Goal: Information Seeking & Learning: Learn about a topic

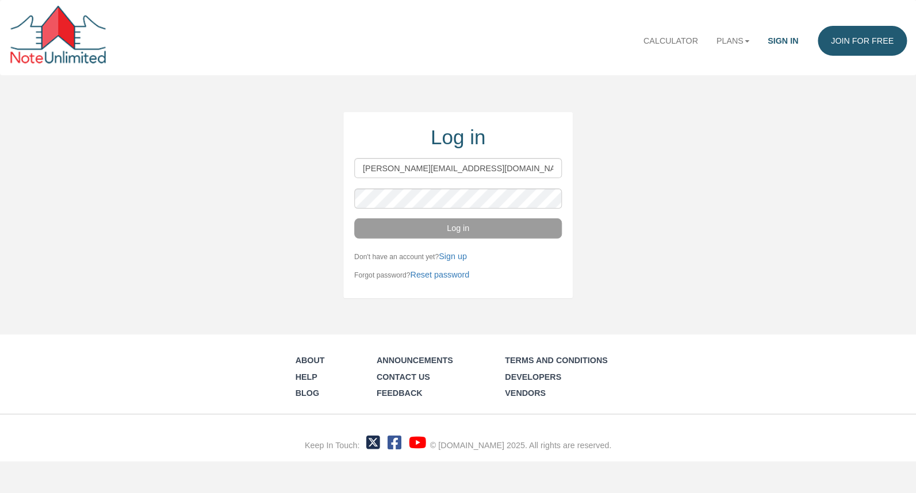
type input "wayne@noteschool.com"
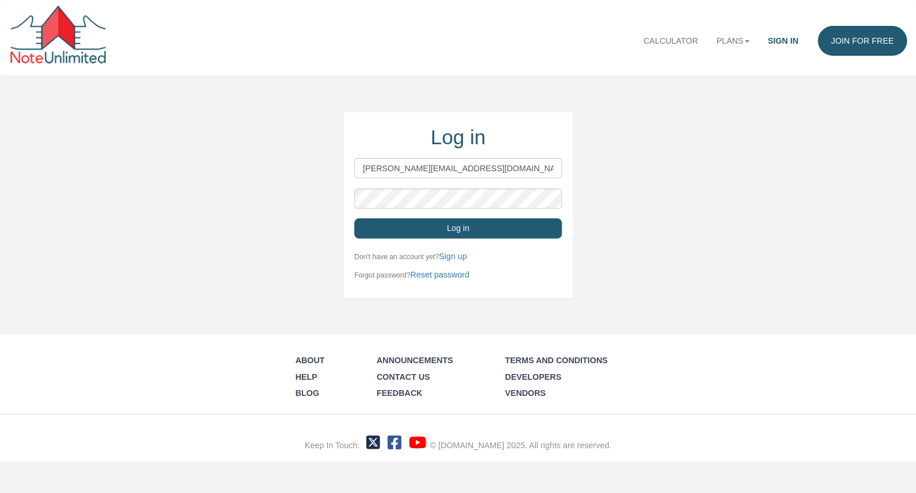
click at [520, 226] on button "Log in" at bounding box center [458, 228] width 208 height 20
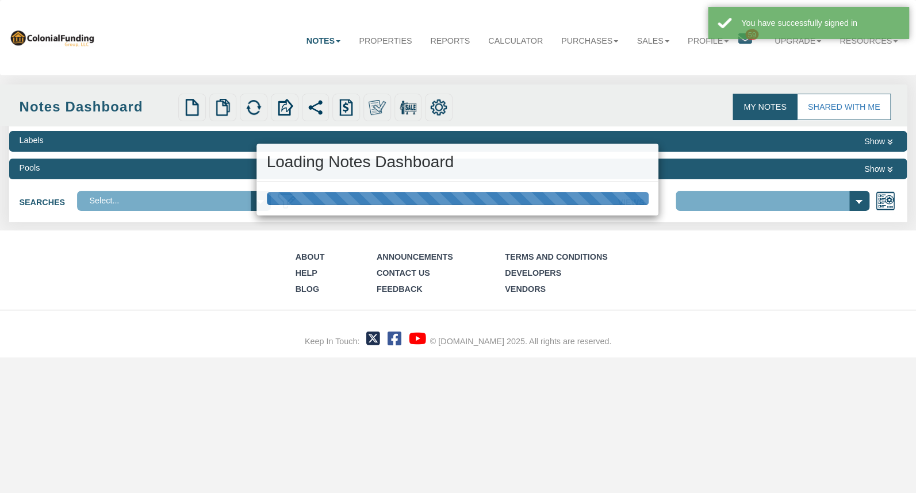
select select "316"
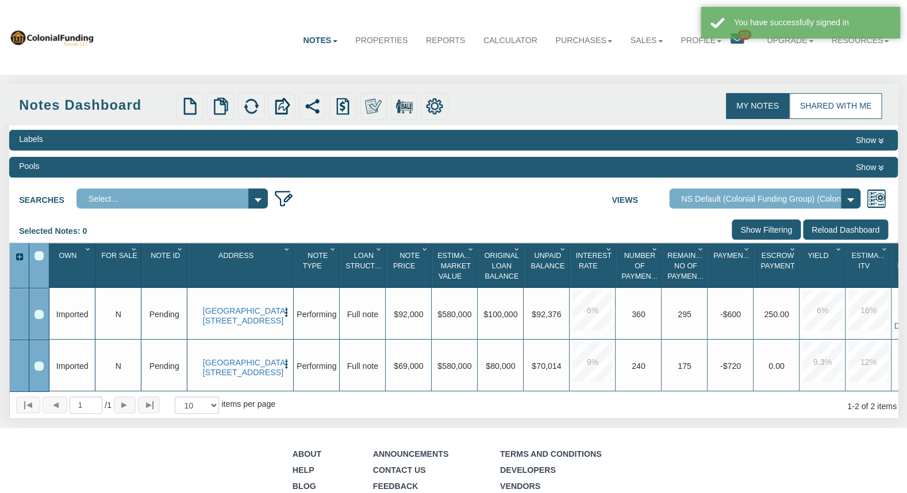
click at [866, 106] on link "Shared with Me" at bounding box center [835, 106] width 93 height 26
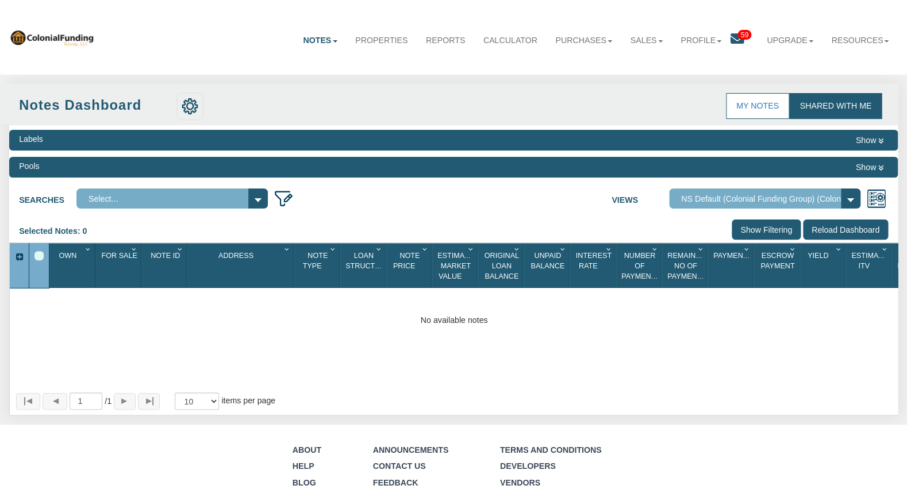
click at [733, 38] on icon at bounding box center [738, 39] width 14 height 14
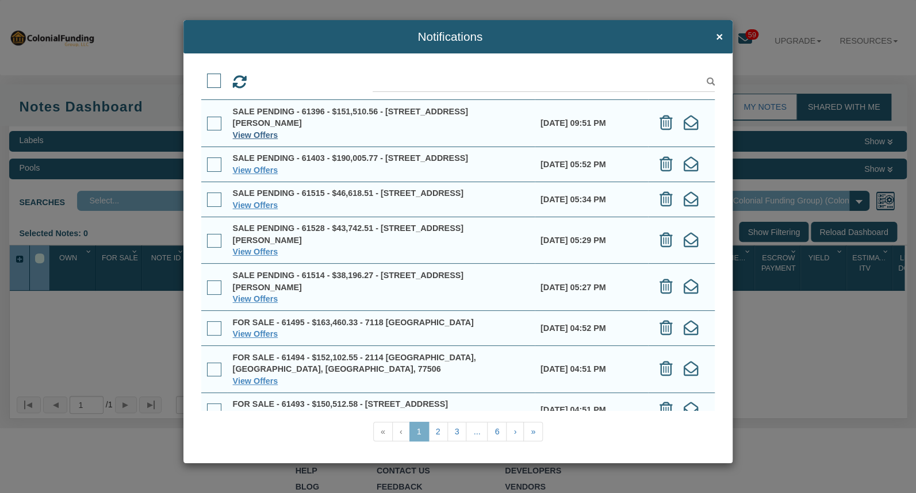
click at [259, 131] on link "View Offers" at bounding box center [255, 135] width 45 height 9
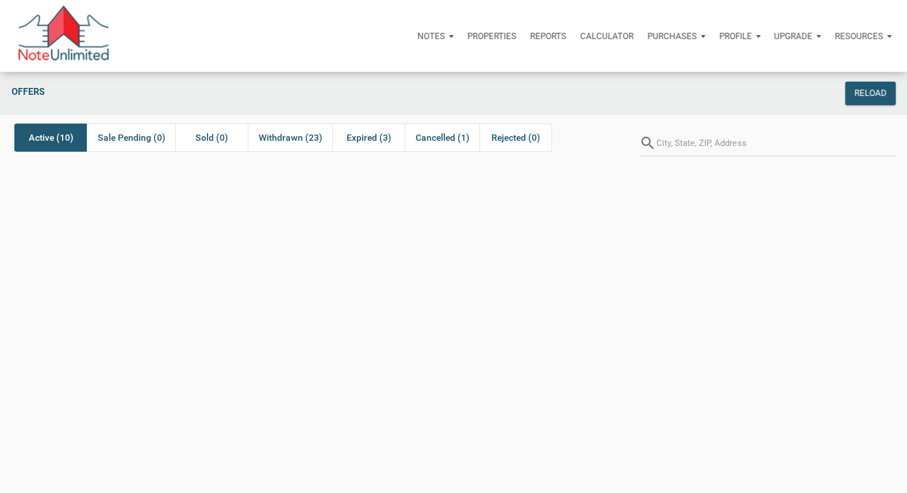
click at [40, 140] on span "Active (10)" at bounding box center [51, 138] width 45 height 14
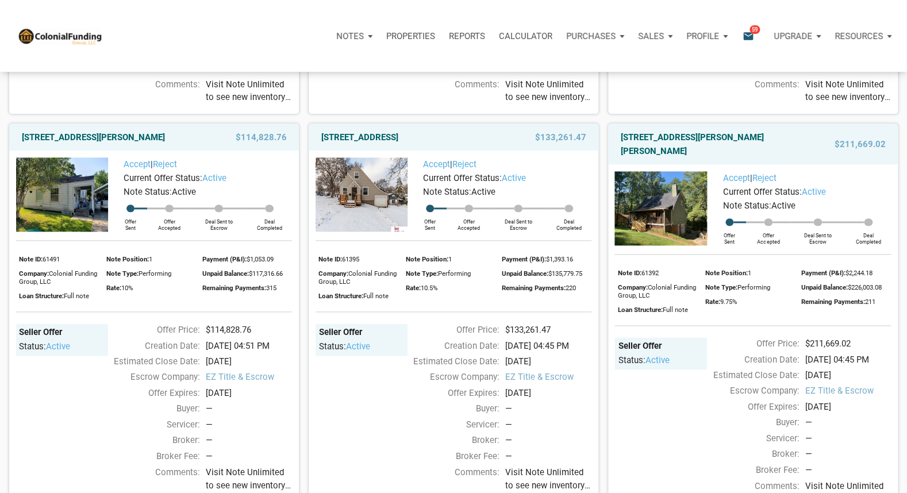
scroll to position [166, 0]
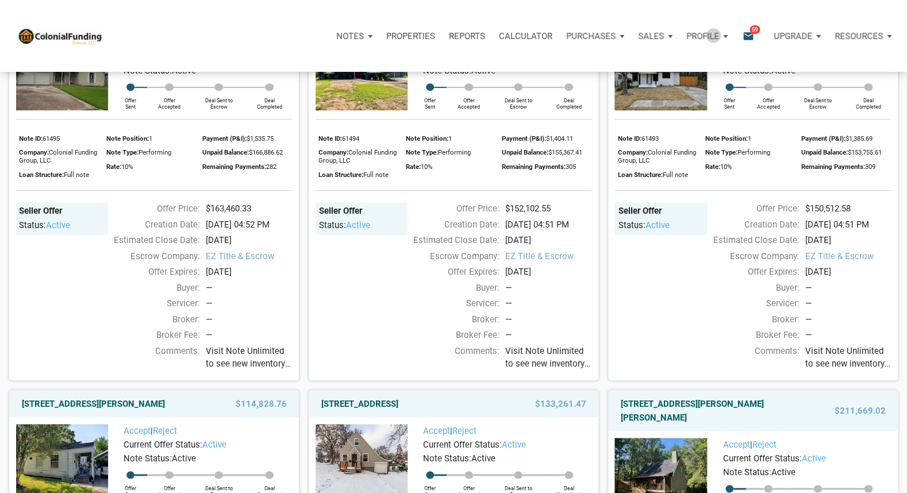
click at [711, 36] on p "Profile" at bounding box center [703, 36] width 33 height 10
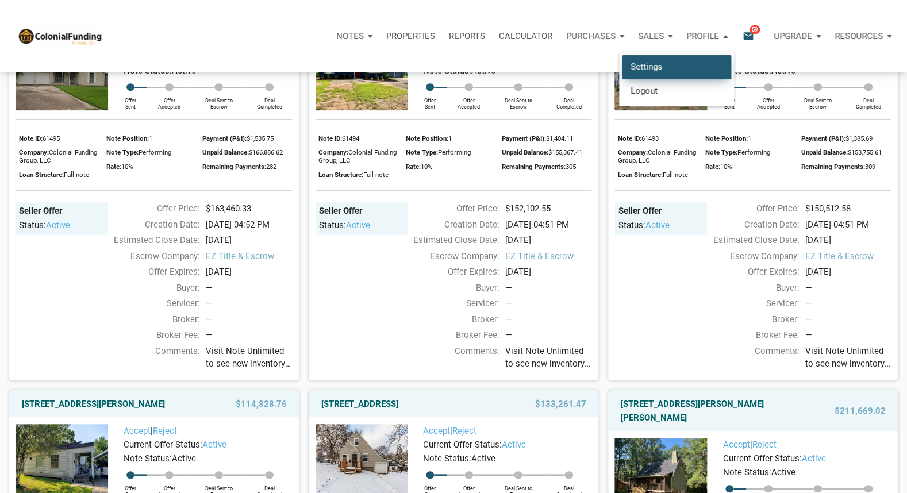
click at [654, 62] on link "Settings" at bounding box center [676, 67] width 109 height 24
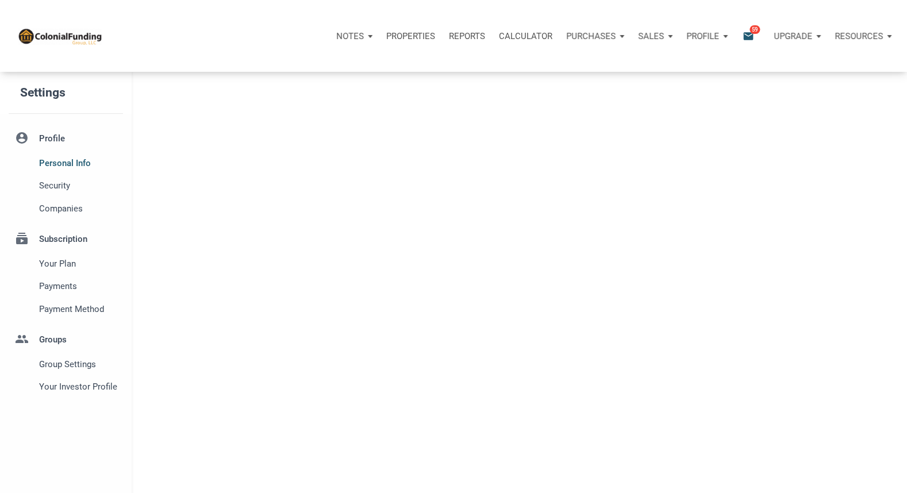
select select
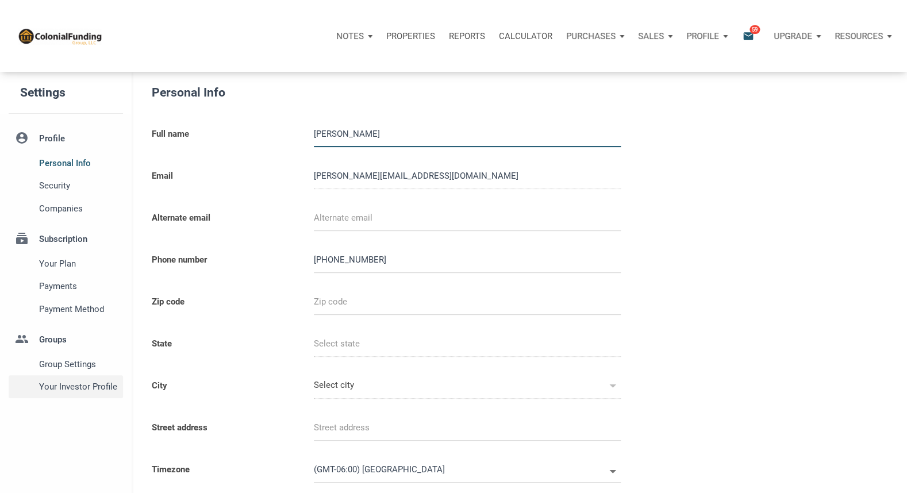
click at [74, 386] on span "Your Investor Profile" at bounding box center [78, 387] width 79 height 14
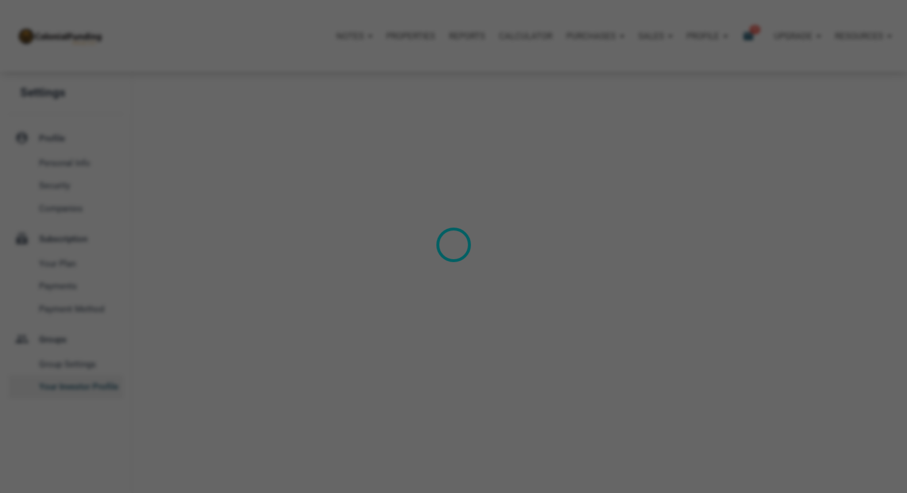
type input "Cash Flow - Today Income"
select select
type input "$ 200,000"
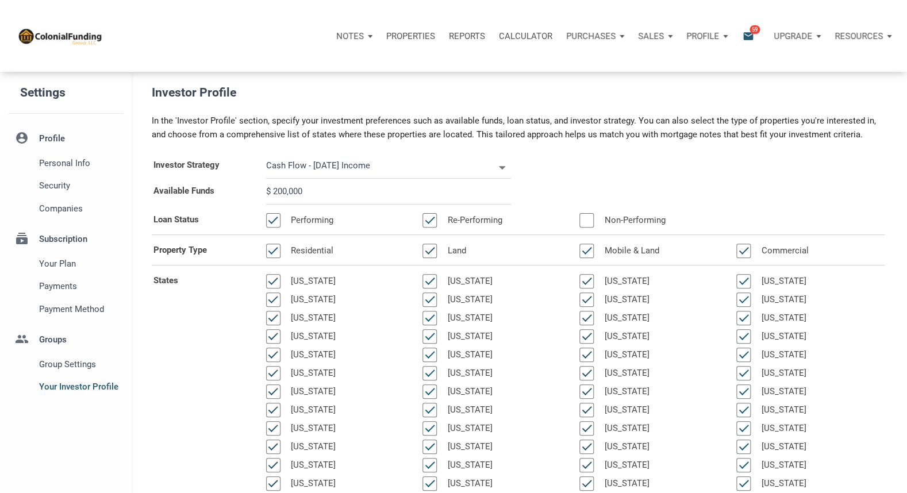
click at [275, 192] on input "$ 200,000" at bounding box center [388, 192] width 245 height 26
select select
type input "$ 0"
select select
type input "$ 50"
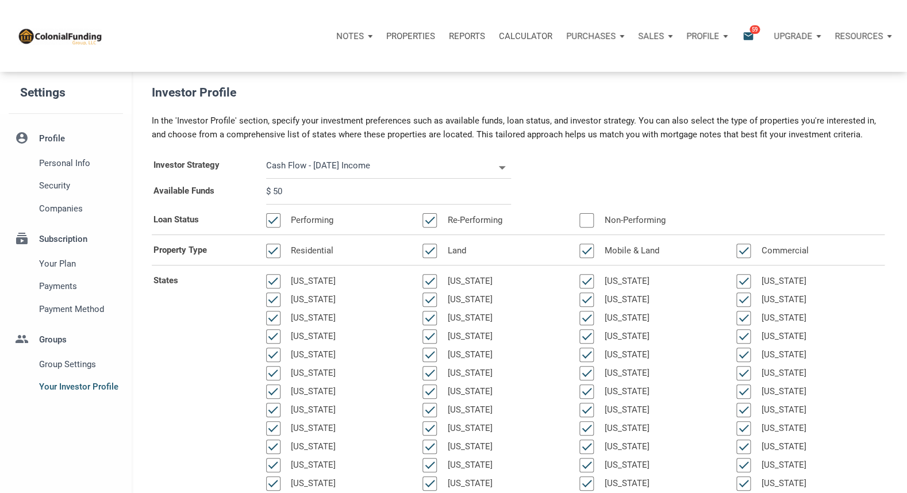
select select
type input "$ 500"
select select
type input "$ 5,000"
select select
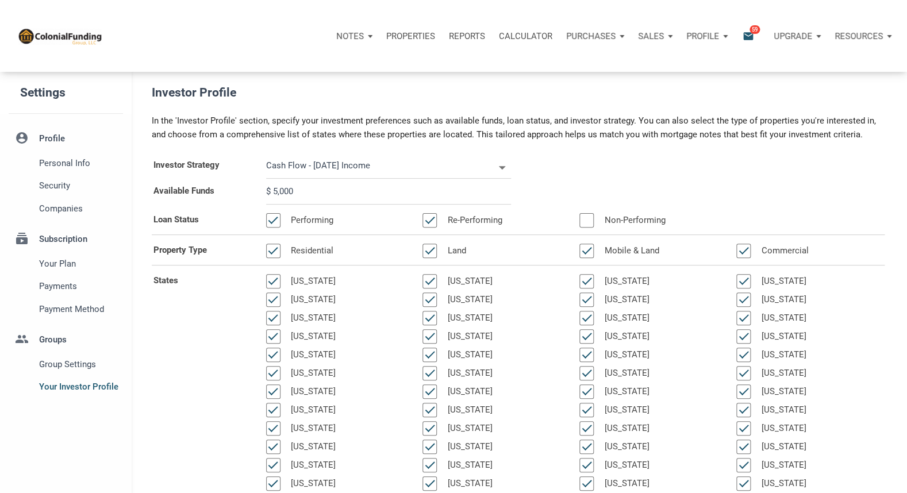
type input "$ 50,000"
select select
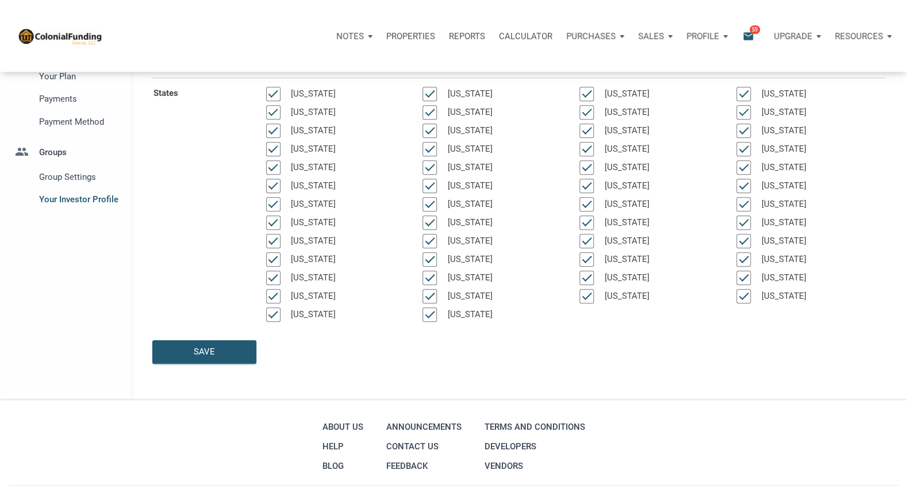
scroll to position [205, 0]
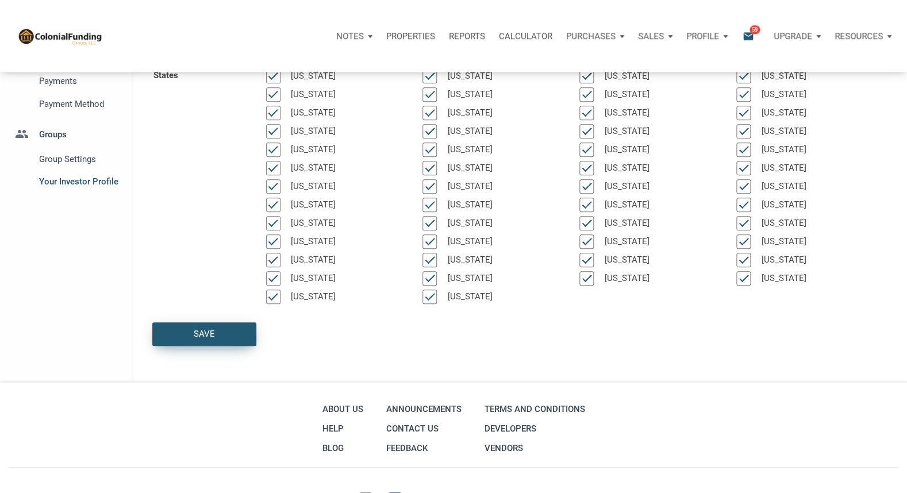
type input "$ 500,000"
click at [197, 329] on div "Save" at bounding box center [204, 334] width 21 height 13
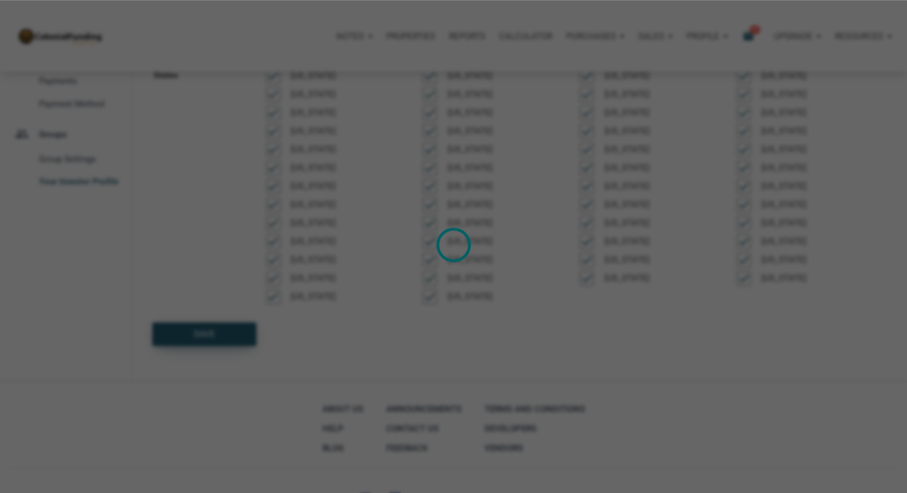
select select
type input "$ 500,000"
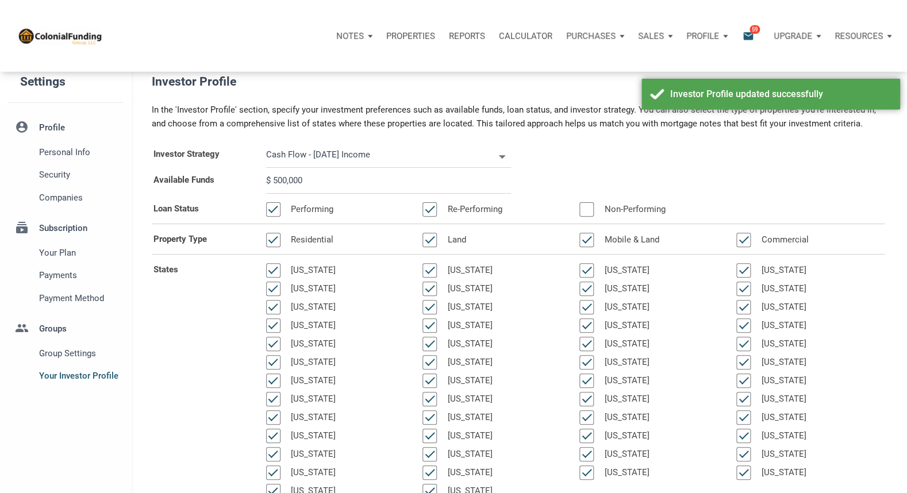
scroll to position [0, 0]
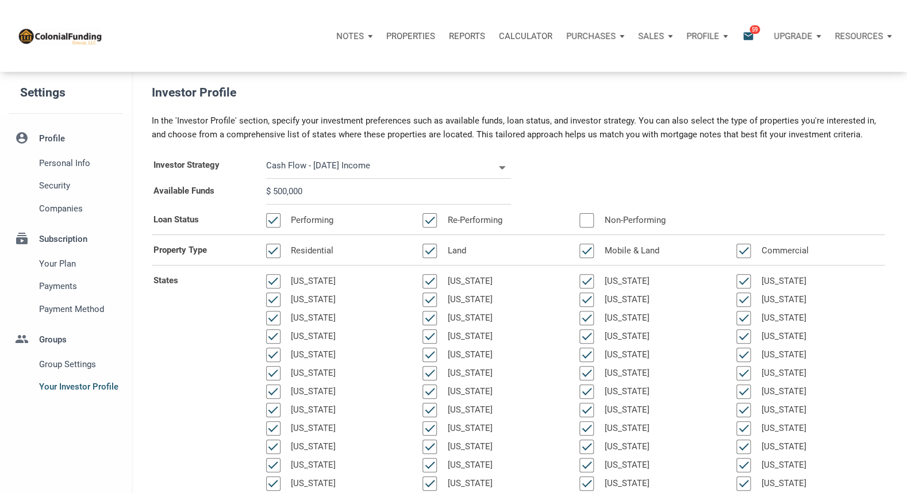
drag, startPoint x: 590, startPoint y: 218, endPoint x: 603, endPoint y: 220, distance: 12.2
click at [590, 217] on div at bounding box center [587, 220] width 14 height 14
select select
type input "$ 500,000"
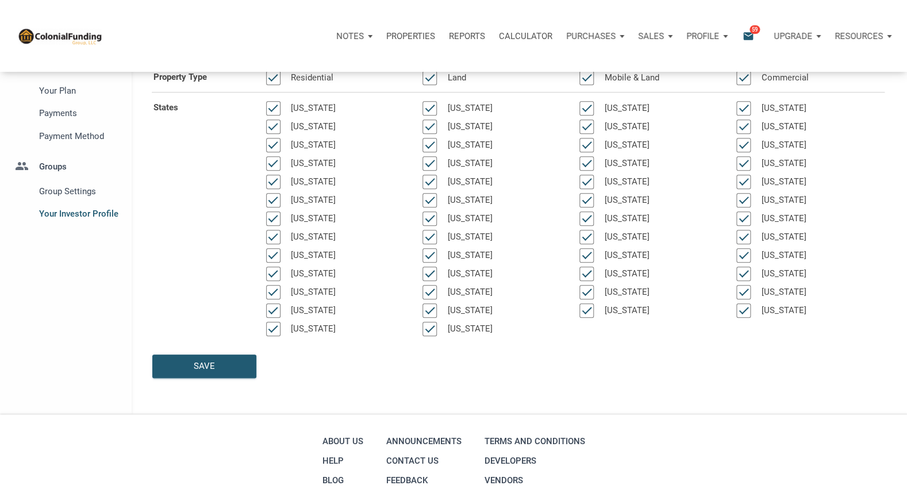
scroll to position [176, 0]
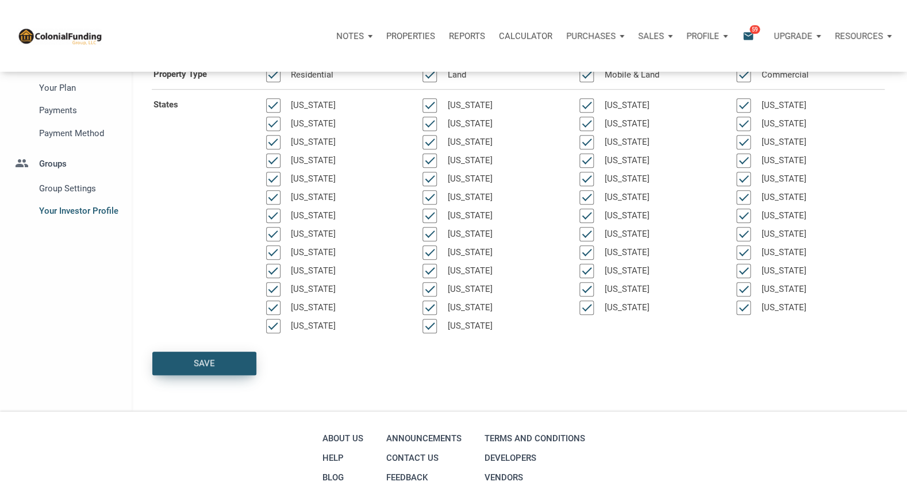
click at [185, 359] on div "Save" at bounding box center [204, 363] width 103 height 22
select select
type input "$ 500,000"
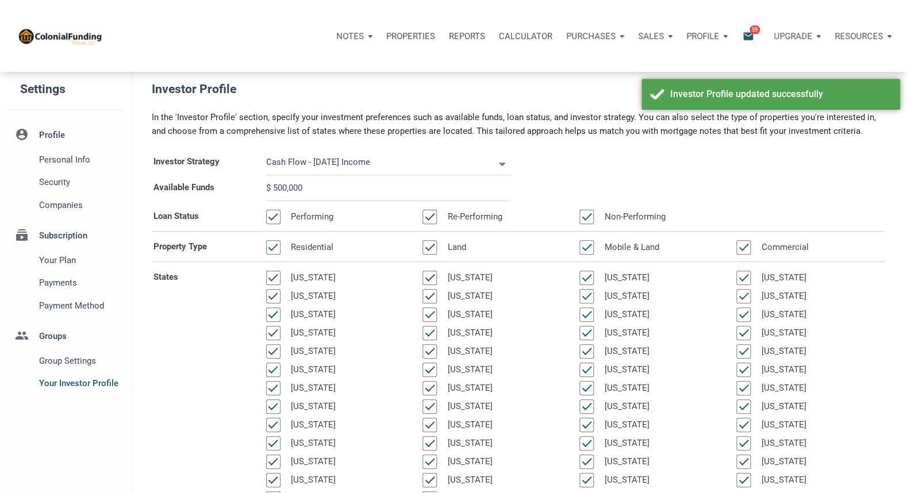
scroll to position [0, 0]
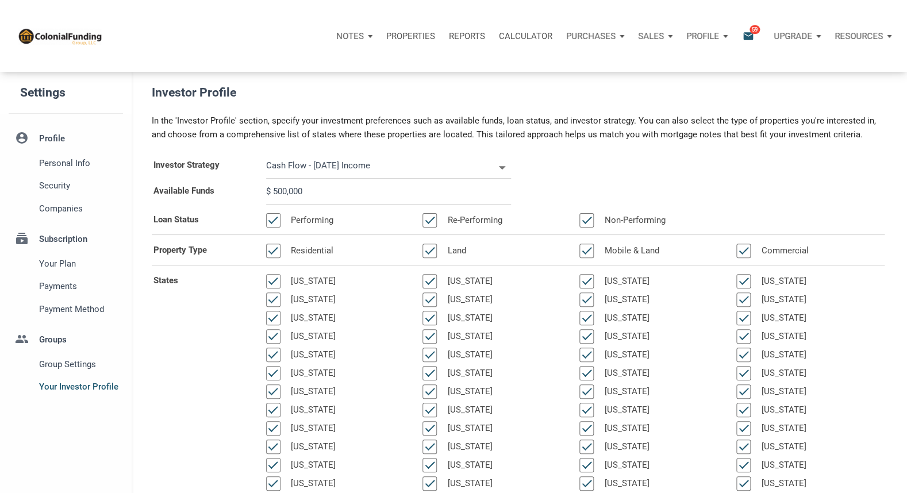
click at [750, 34] on icon "email" at bounding box center [749, 35] width 14 height 13
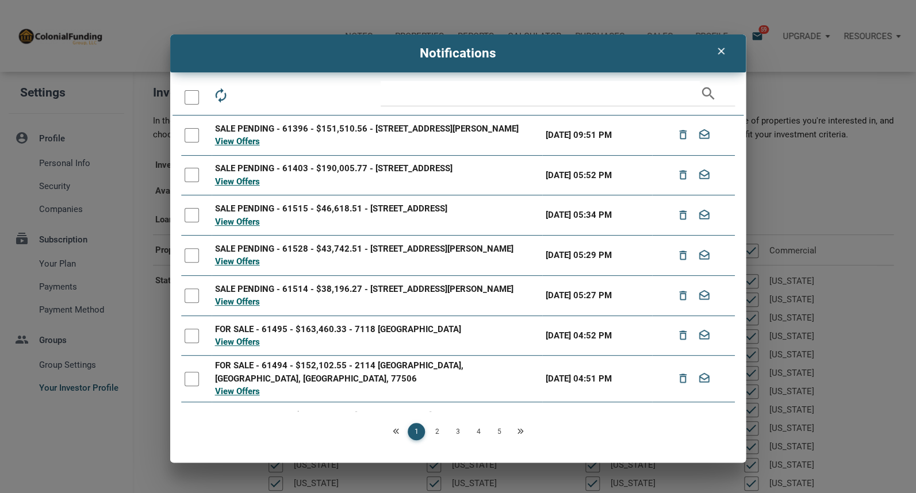
click at [723, 47] on icon "clear" at bounding box center [721, 50] width 14 height 11
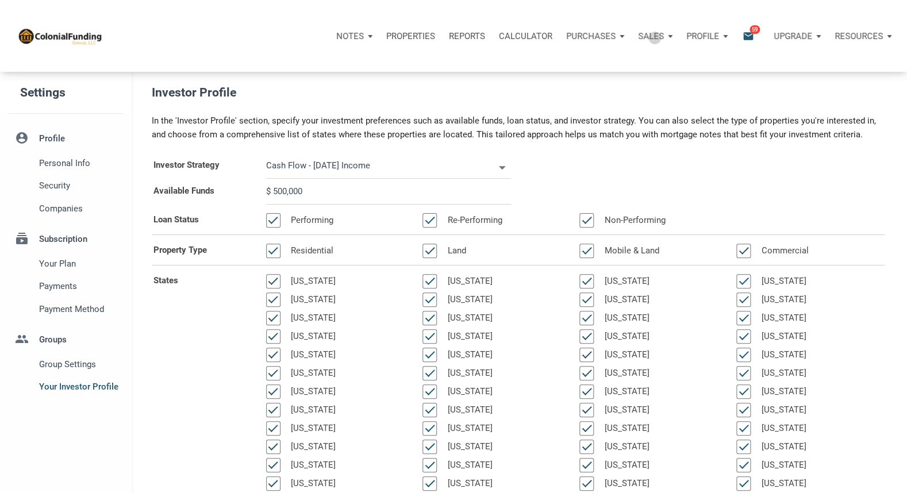
click at [364, 37] on p "Sales" at bounding box center [350, 36] width 28 height 10
click at [600, 65] on link "Offers" at bounding box center [621, 67] width 109 height 24
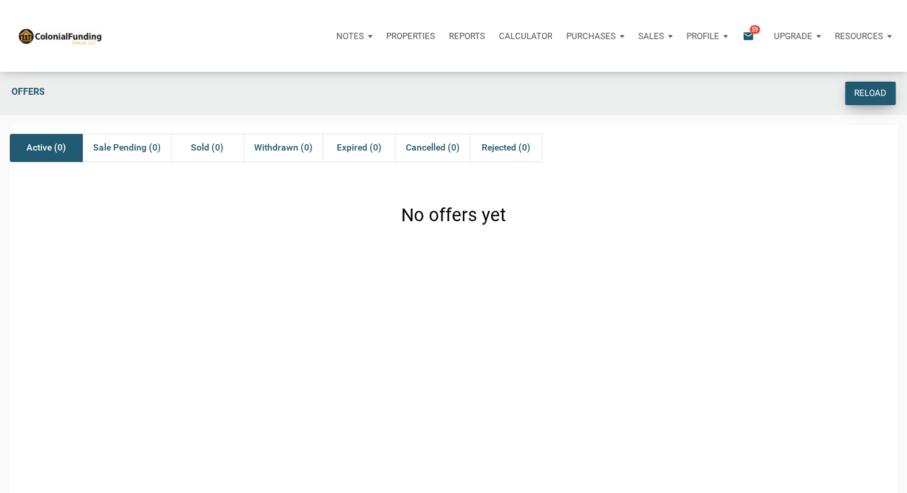
click at [868, 92] on div "Reload" at bounding box center [870, 93] width 32 height 13
click at [877, 89] on div "Reload" at bounding box center [870, 93] width 32 height 13
click at [364, 36] on p "Sales" at bounding box center [350, 36] width 28 height 10
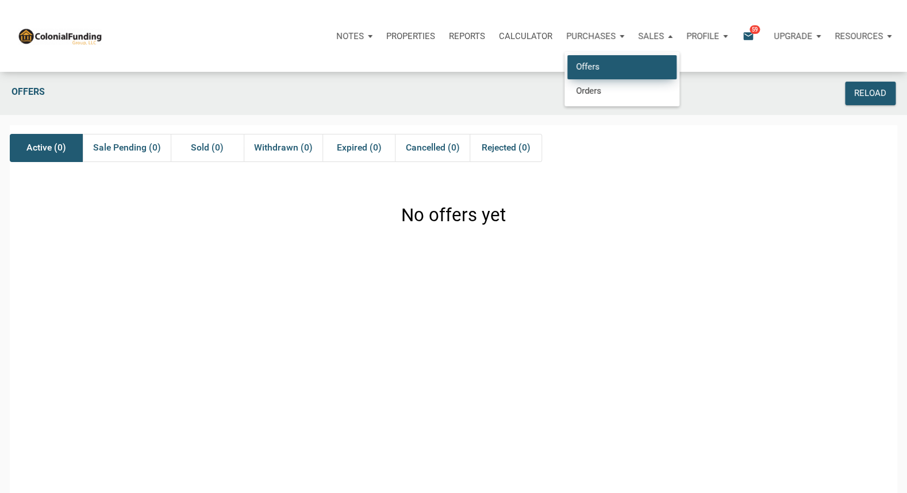
click at [615, 62] on link "Offers" at bounding box center [621, 67] width 109 height 24
click at [746, 39] on icon "email" at bounding box center [749, 35] width 14 height 13
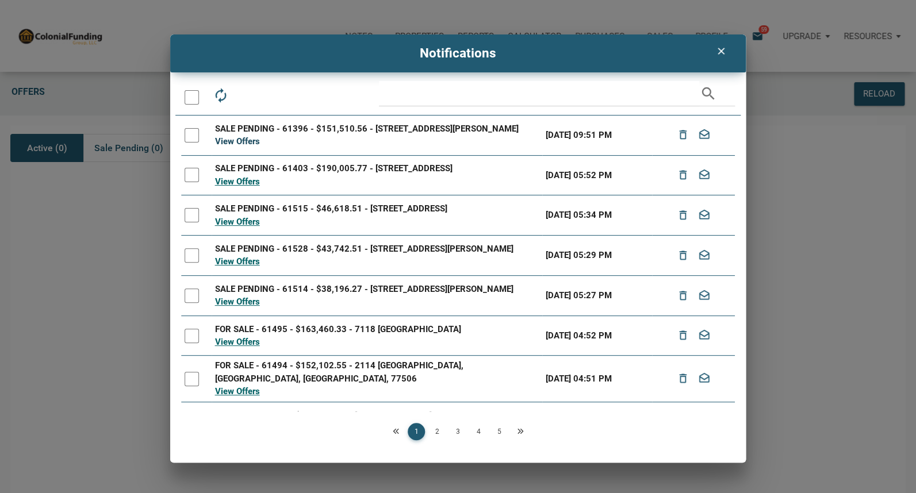
click at [231, 143] on link "View Offers" at bounding box center [237, 141] width 45 height 10
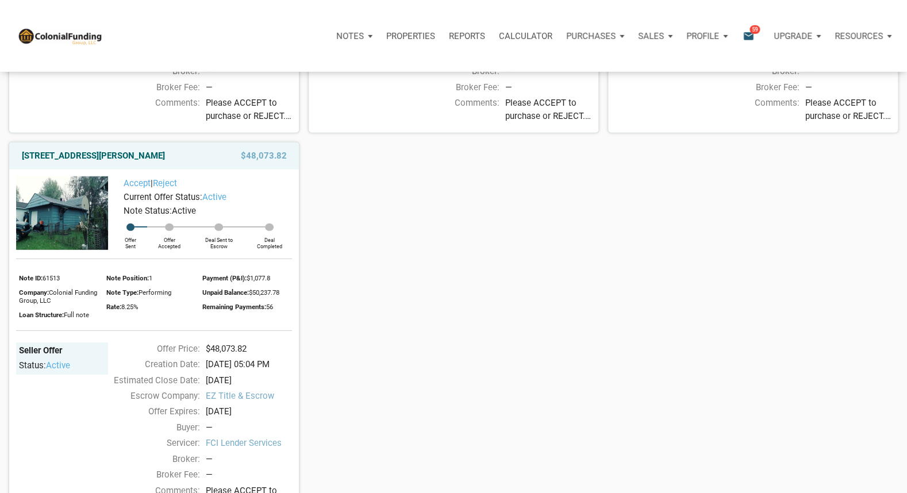
scroll to position [1214, 0]
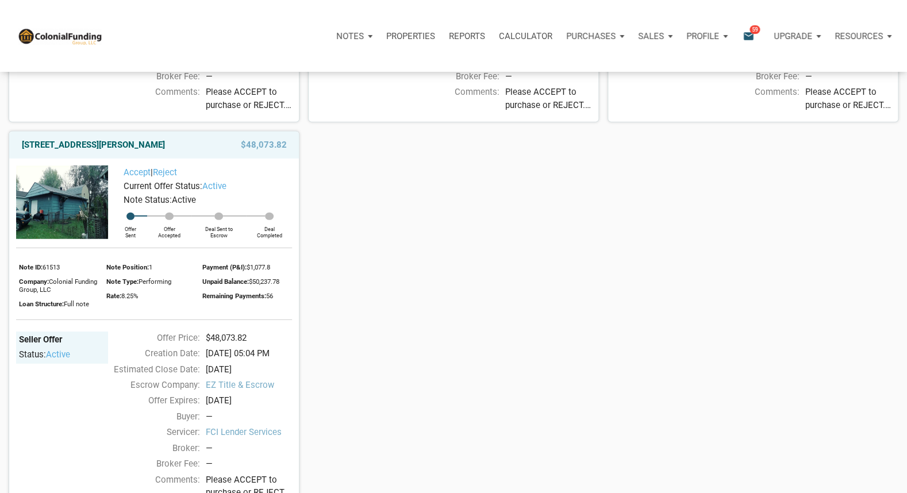
click at [70, 228] on img at bounding box center [62, 203] width 92 height 74
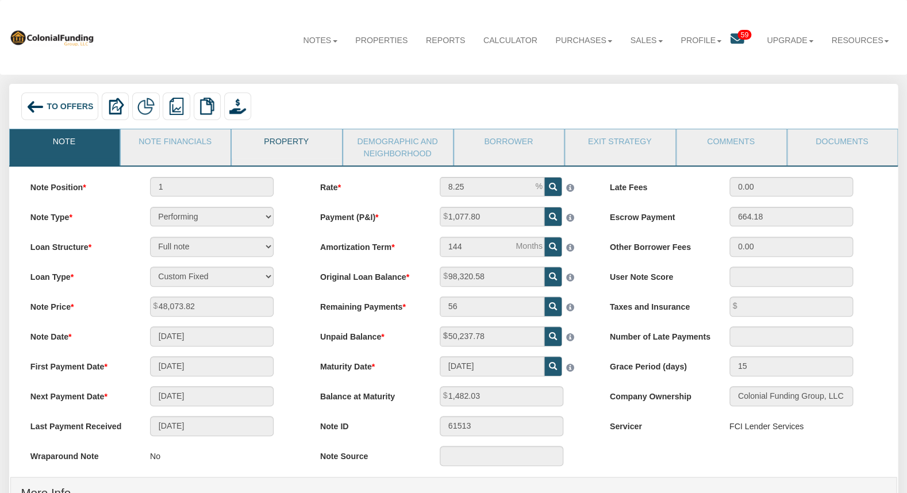
click at [291, 147] on link "Property" at bounding box center [286, 143] width 109 height 29
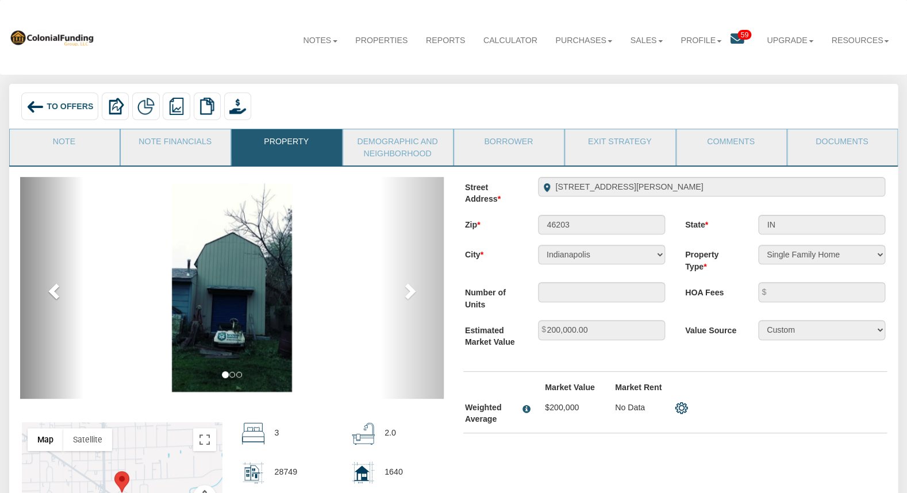
click at [57, 294] on span at bounding box center [55, 290] width 17 height 17
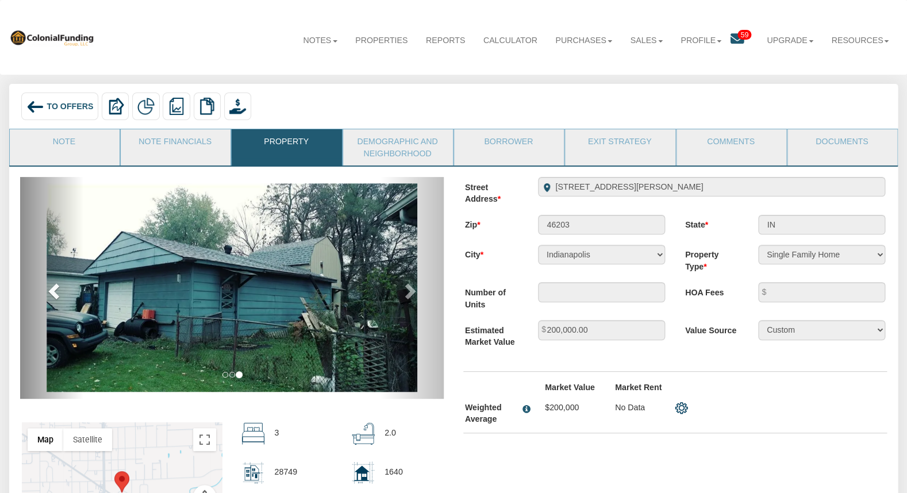
click at [54, 295] on span at bounding box center [55, 290] width 17 height 17
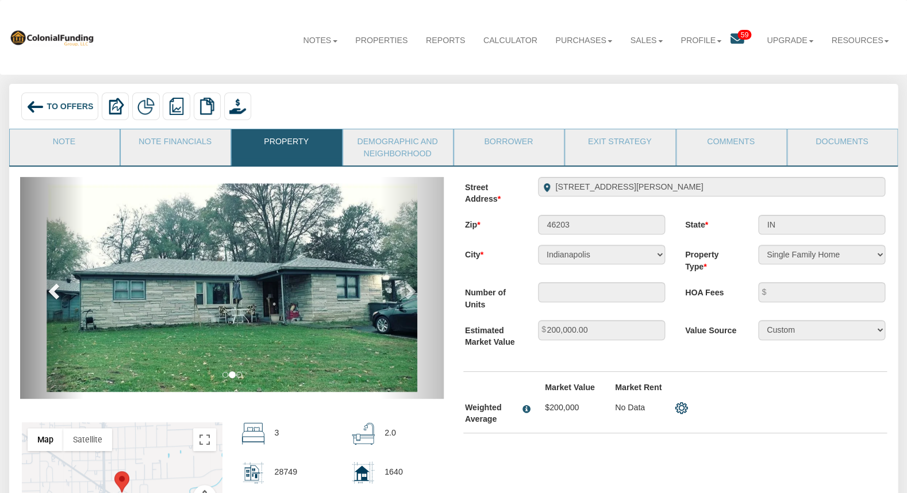
click at [51, 292] on span at bounding box center [55, 290] width 17 height 17
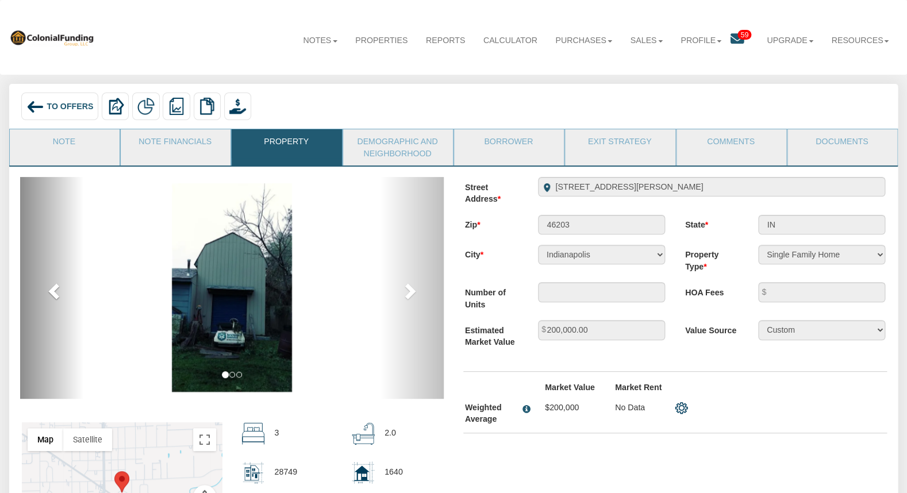
click at [51, 292] on span at bounding box center [55, 290] width 17 height 17
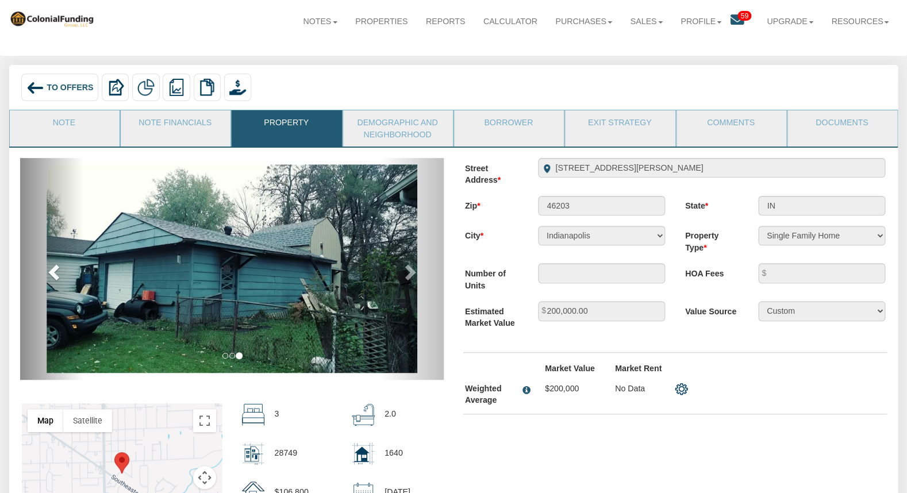
scroll to position [18, 0]
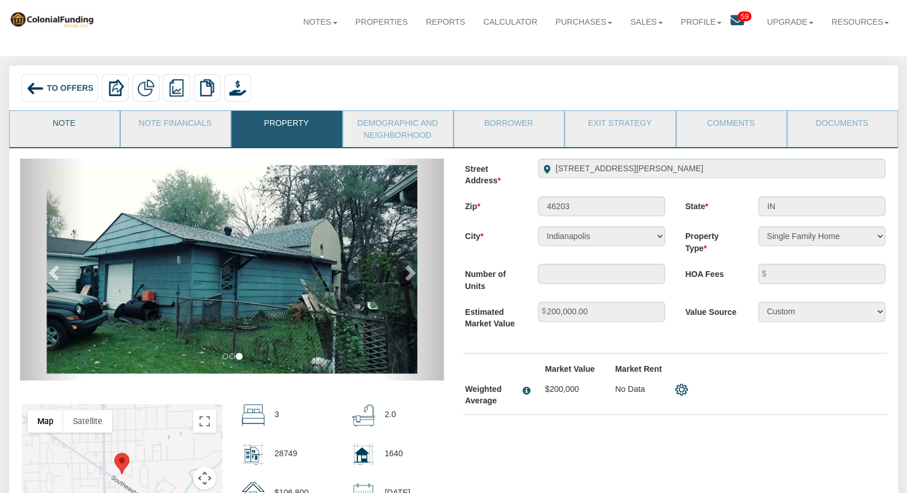
click at [97, 125] on link "Note" at bounding box center [64, 125] width 109 height 29
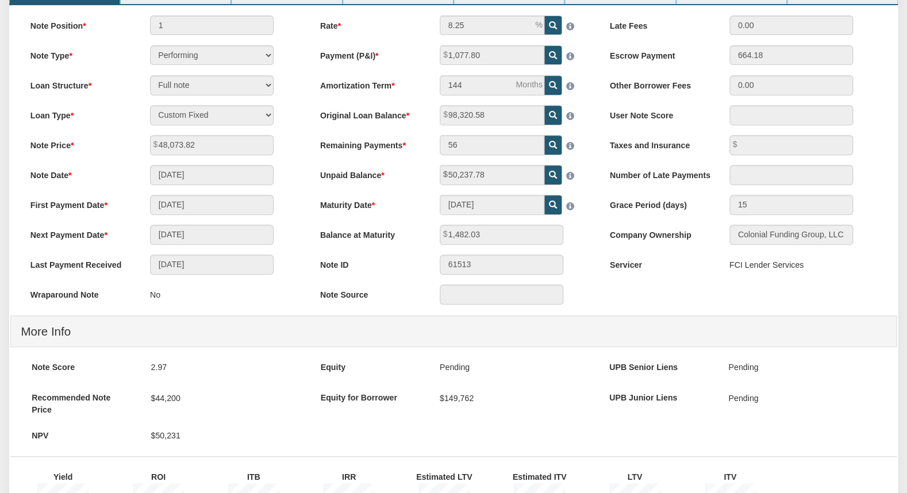
scroll to position [55, 0]
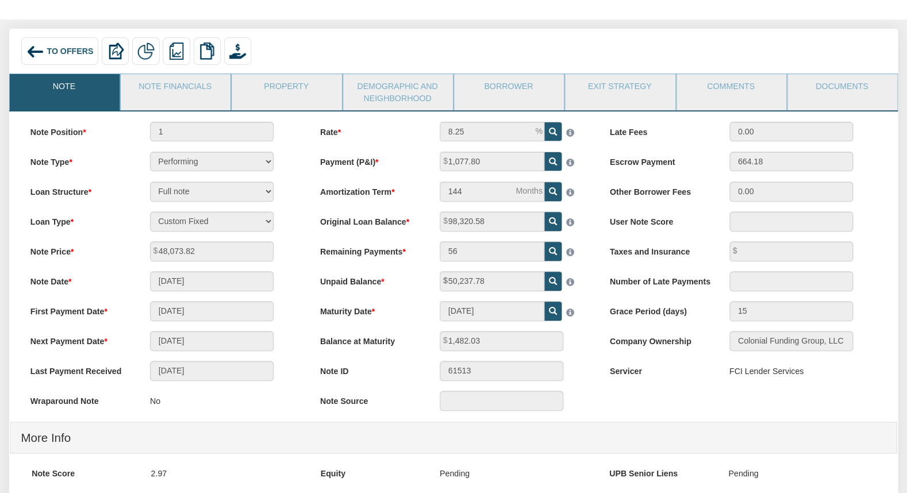
click at [49, 47] on div "To Offers" at bounding box center [59, 50] width 77 height 27
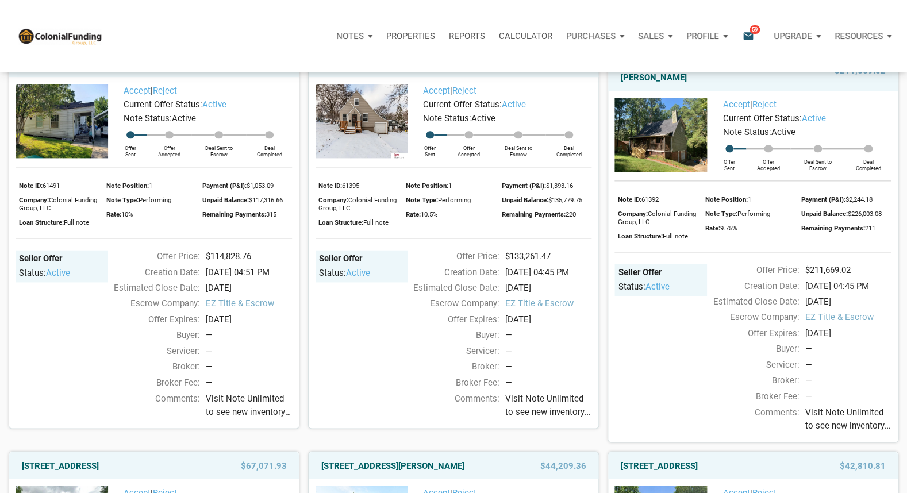
scroll to position [432, 0]
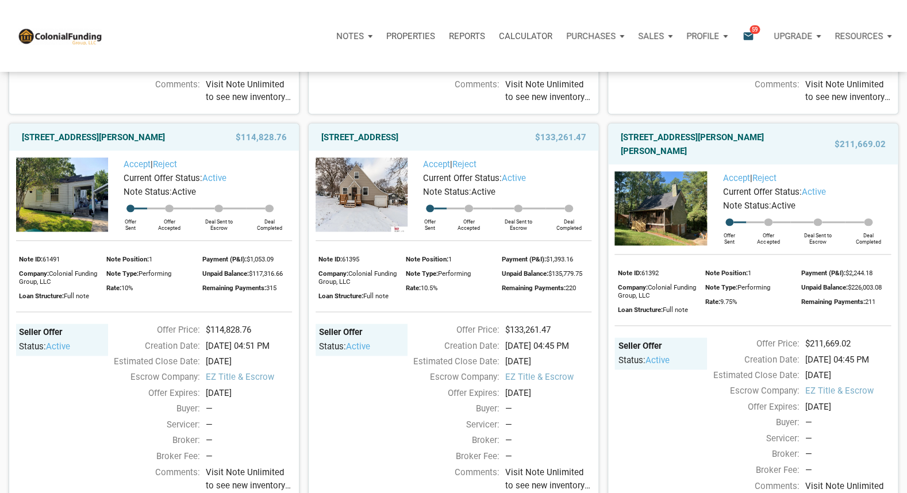
click at [86, 201] on img at bounding box center [62, 195] width 92 height 74
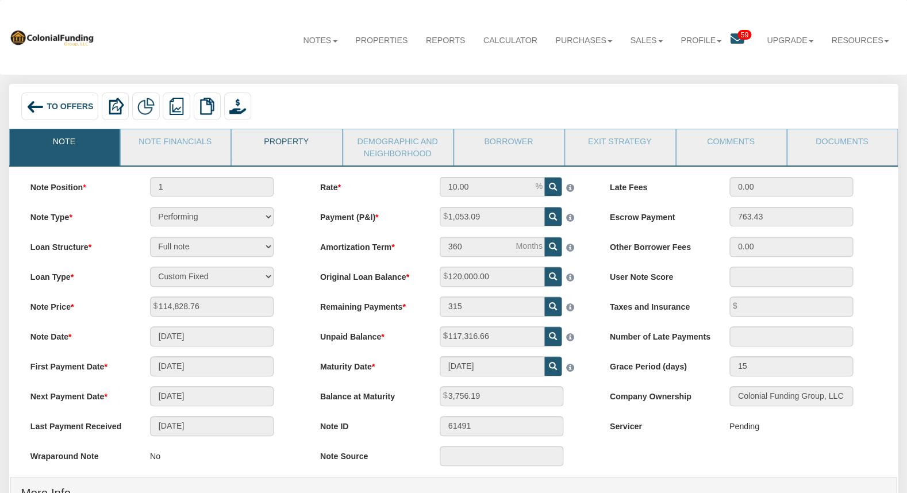
click at [296, 146] on link "Property" at bounding box center [286, 143] width 109 height 29
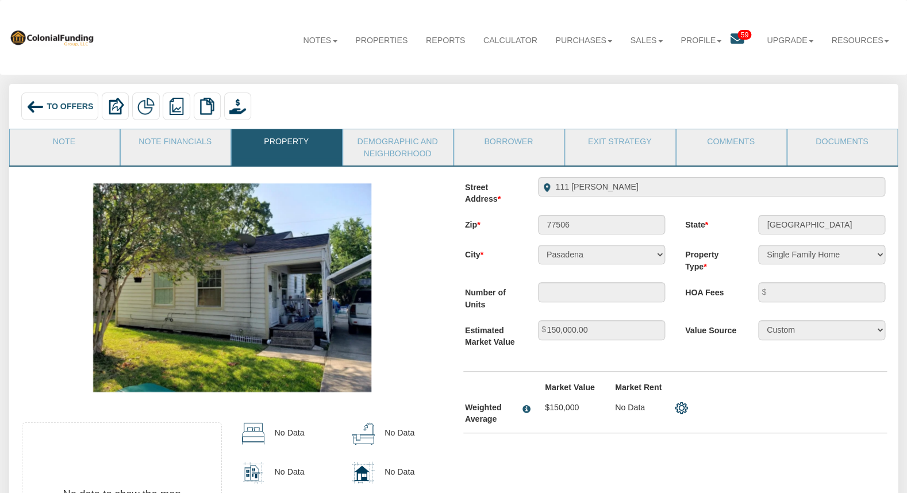
click at [70, 103] on span "To Offers" at bounding box center [70, 106] width 47 height 9
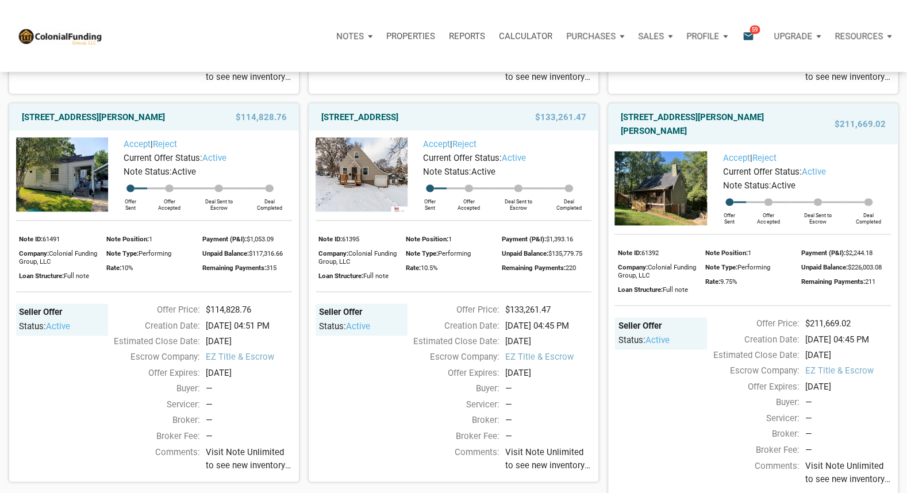
scroll to position [442, 0]
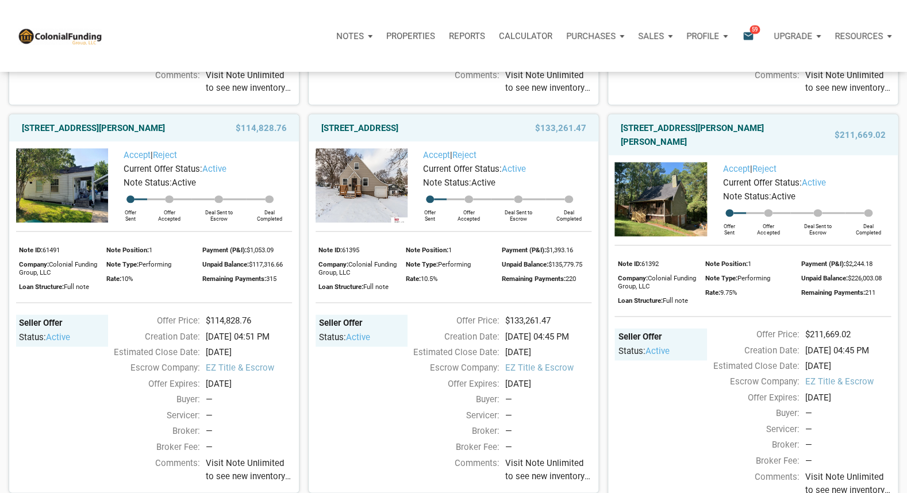
click at [680, 213] on img at bounding box center [661, 199] width 92 height 74
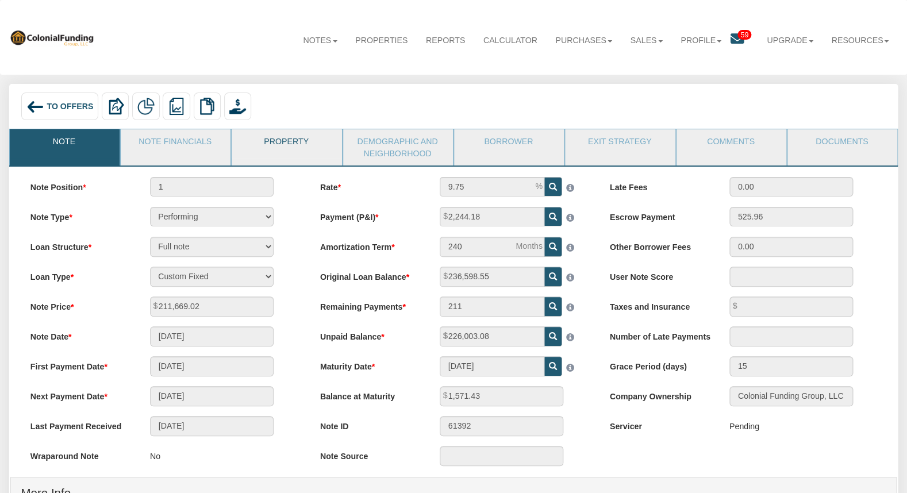
click at [293, 148] on link "Property" at bounding box center [286, 143] width 109 height 29
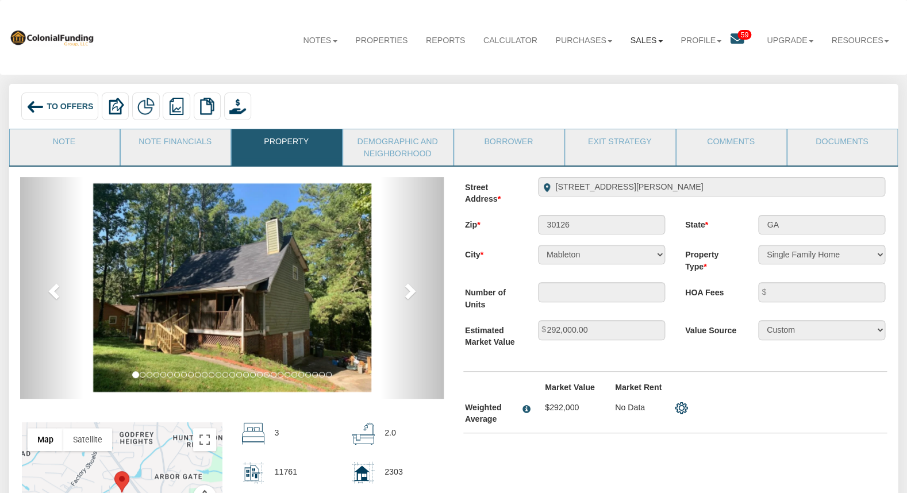
click at [640, 40] on link "Sales" at bounding box center [647, 41] width 51 height 30
click at [722, 69] on nav "Menu Notes Dashboard Transactions Properties Reports Calculator Purchases Offer…" at bounding box center [453, 37] width 907 height 75
click at [731, 41] on icon at bounding box center [738, 39] width 14 height 14
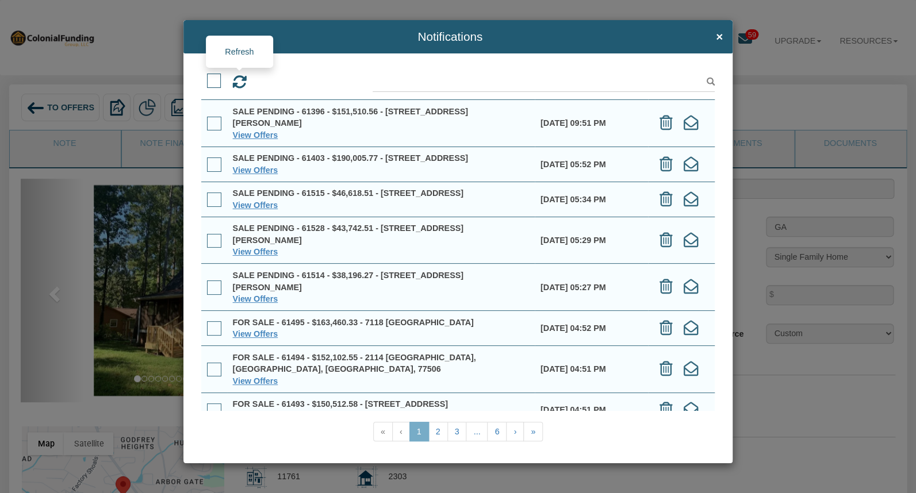
click at [235, 80] on icon at bounding box center [239, 82] width 15 height 15
click at [718, 39] on span "×" at bounding box center [719, 36] width 7 height 13
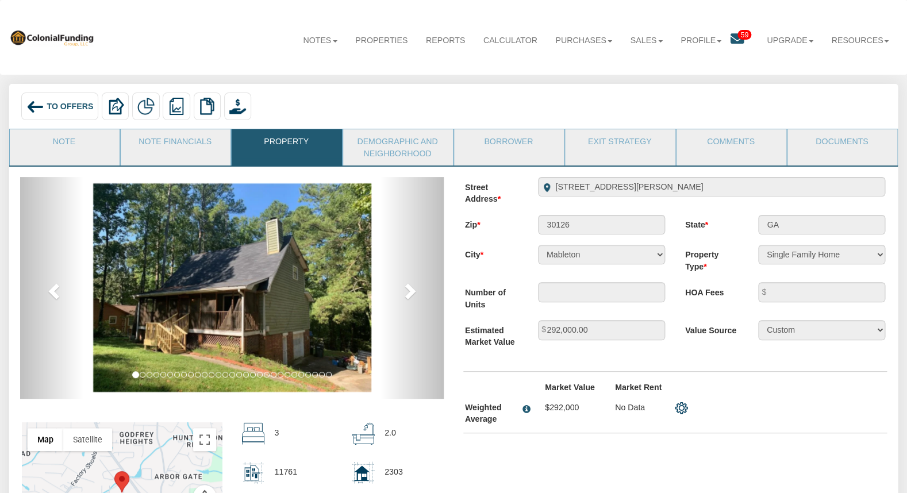
click at [731, 36] on icon at bounding box center [738, 39] width 14 height 14
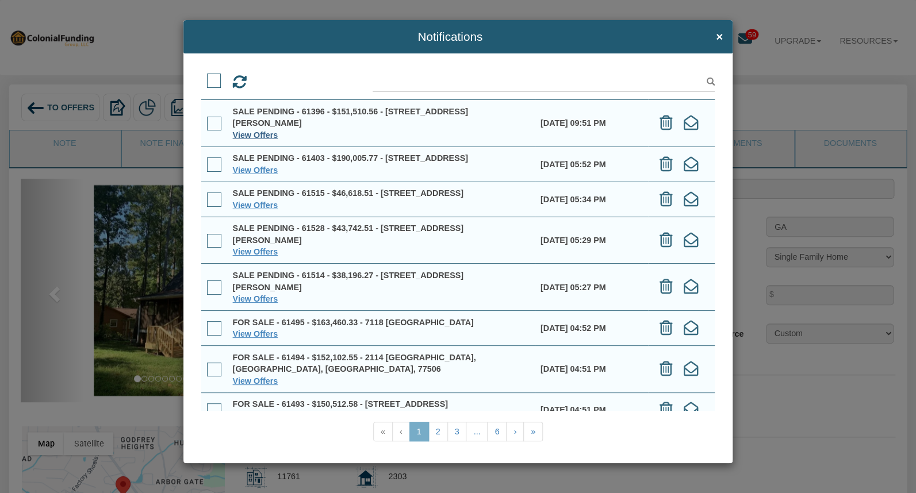
click at [254, 131] on link "View Offers" at bounding box center [255, 135] width 45 height 9
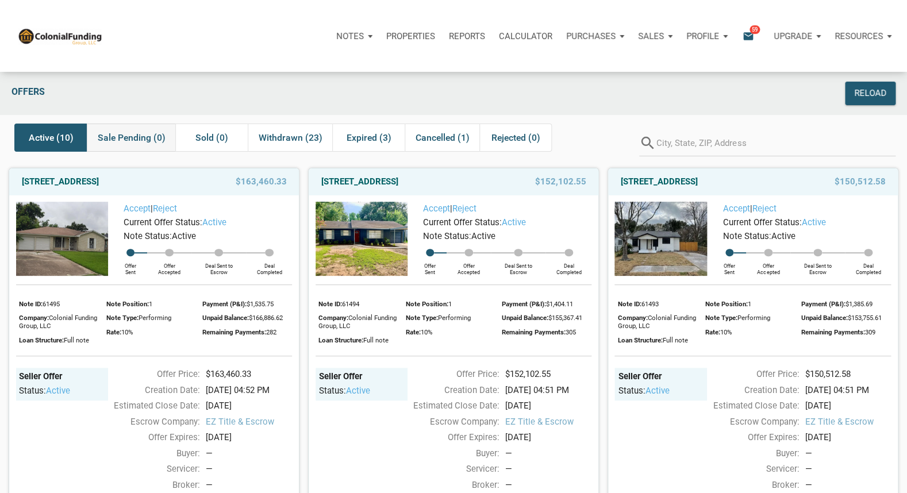
click at [124, 137] on span "Sale Pending (0)" at bounding box center [132, 138] width 68 height 14
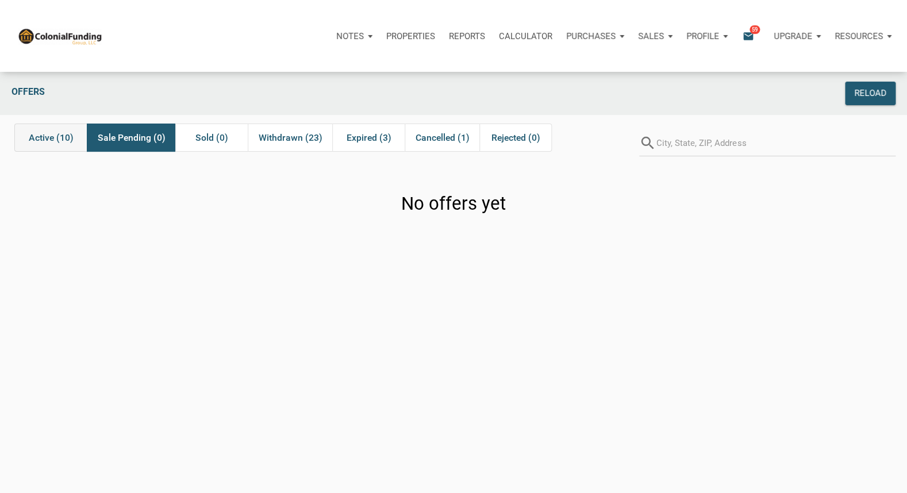
click at [63, 137] on span "Active (10)" at bounding box center [51, 138] width 45 height 14
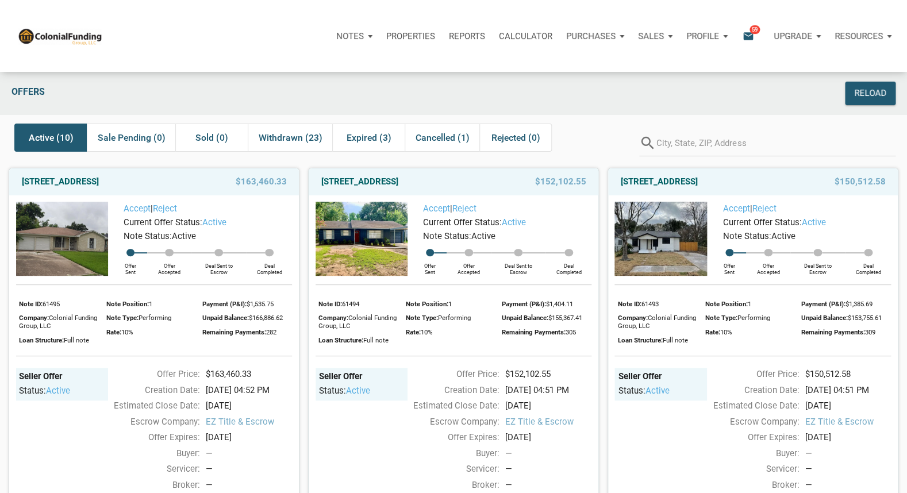
click at [747, 39] on icon "email" at bounding box center [749, 35] width 14 height 13
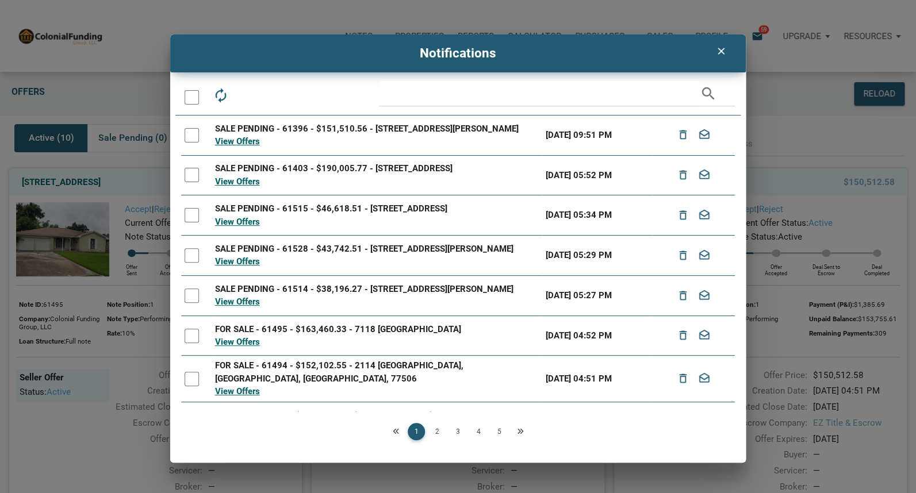
click at [718, 53] on icon "clear" at bounding box center [721, 50] width 14 height 11
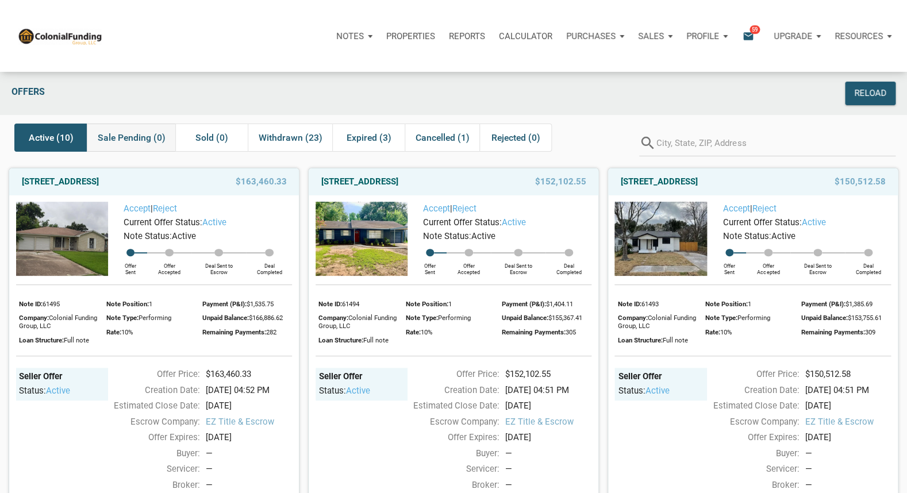
click at [143, 138] on span "Sale Pending (0)" at bounding box center [132, 138] width 68 height 14
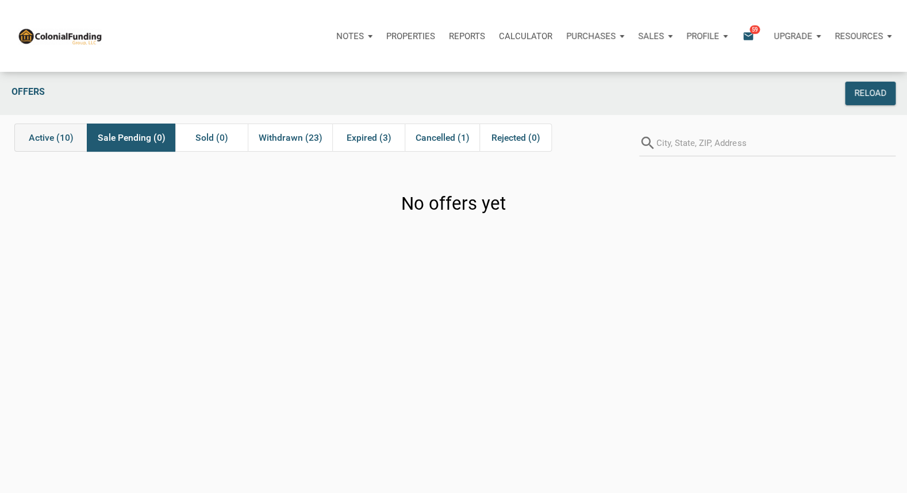
click at [51, 140] on span "Active (10)" at bounding box center [51, 138] width 45 height 14
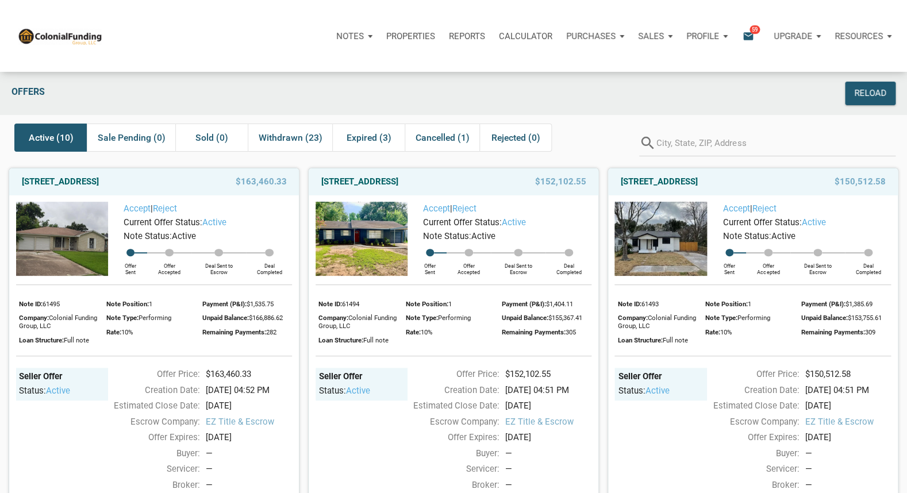
click at [746, 37] on icon "email" at bounding box center [749, 35] width 14 height 13
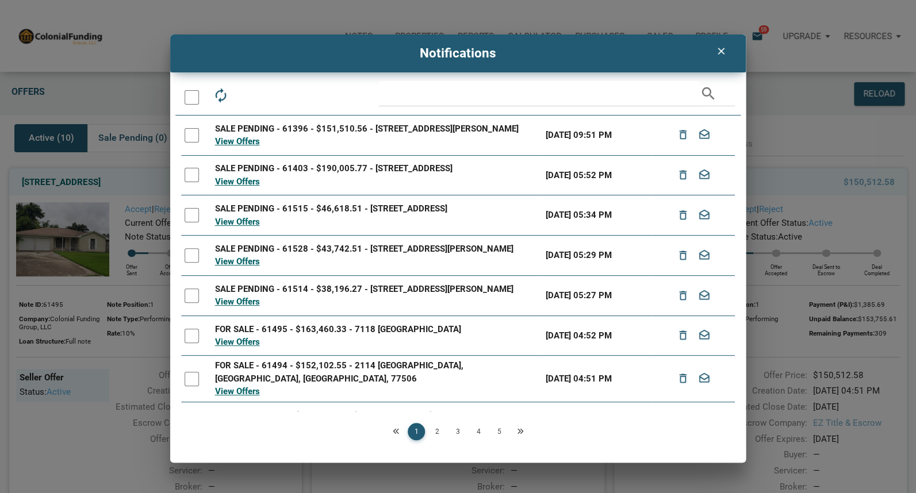
drag, startPoint x: 580, startPoint y: 51, endPoint x: 577, endPoint y: 63, distance: 12.6
click at [576, 79] on div "clear Notifications autorenew delete_outline drafts email search SALE PENDING -…" at bounding box center [458, 248] width 576 height 428
click at [231, 347] on link "View Offers" at bounding box center [237, 342] width 45 height 10
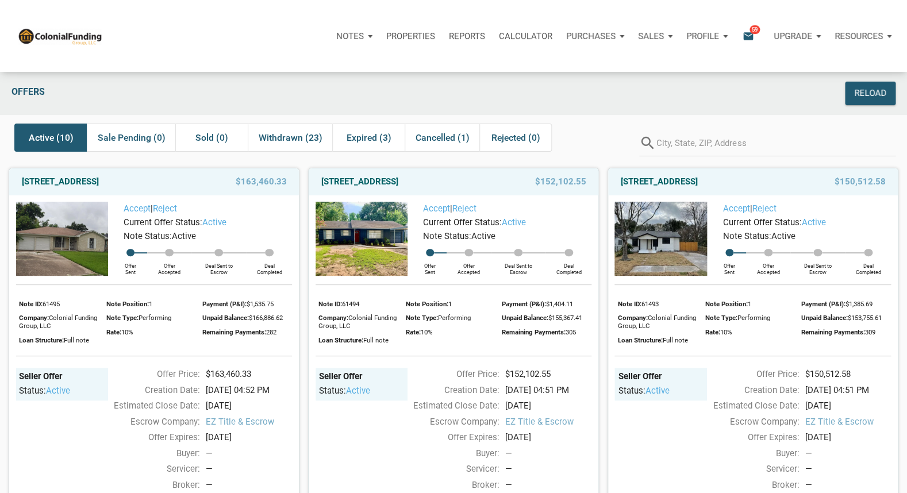
click at [43, 137] on span "Active (10)" at bounding box center [51, 138] width 45 height 14
click at [364, 37] on p "Purchases" at bounding box center [350, 36] width 28 height 10
click at [547, 61] on link "Offers" at bounding box center [573, 67] width 109 height 24
click at [342, 32] on p "Notes" at bounding box center [350, 36] width 28 height 10
click at [308, 71] on link "Dashboard" at bounding box center [321, 67] width 109 height 24
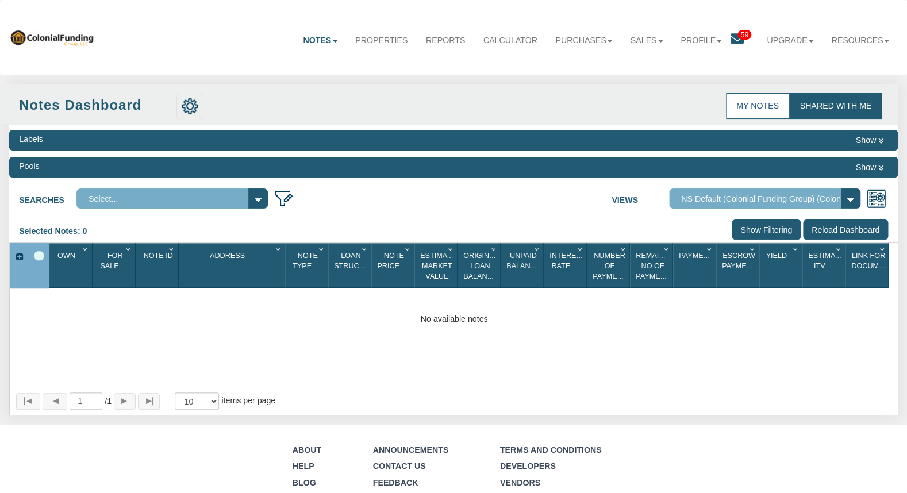
click at [739, 103] on link "My Notes" at bounding box center [758, 106] width 64 height 26
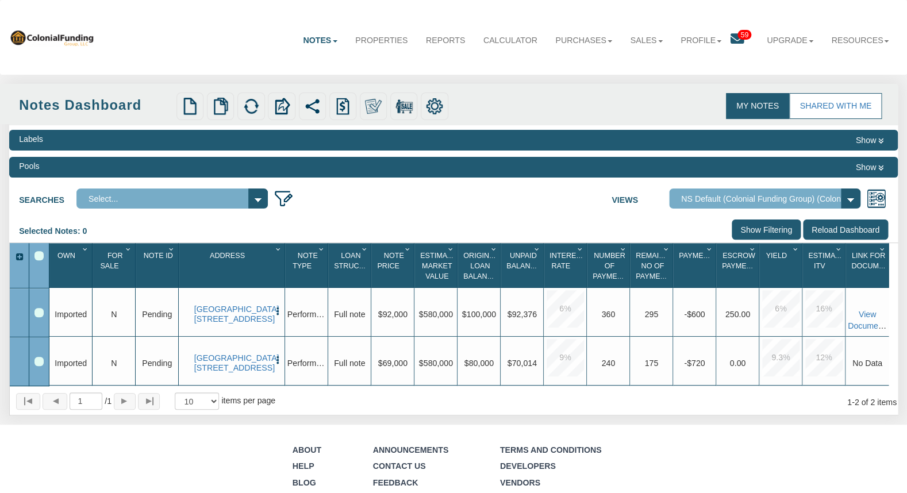
click at [731, 41] on icon at bounding box center [738, 39] width 14 height 14
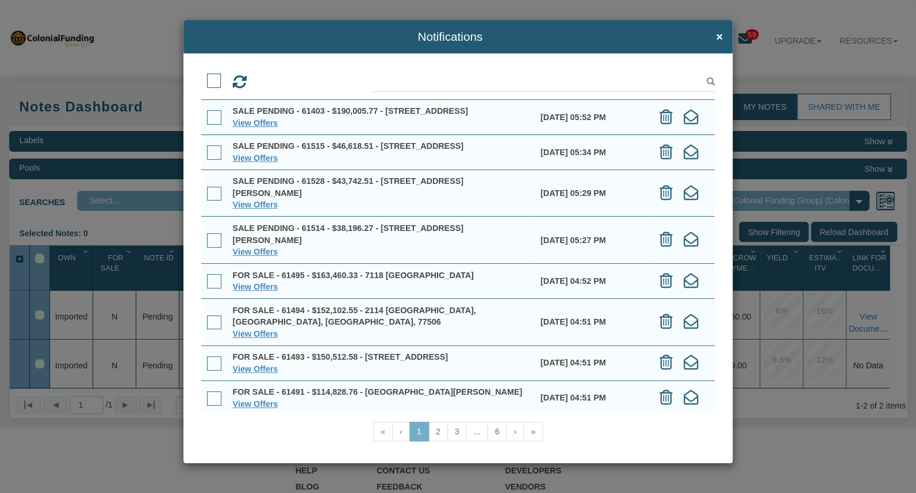
scroll to position [99, 0]
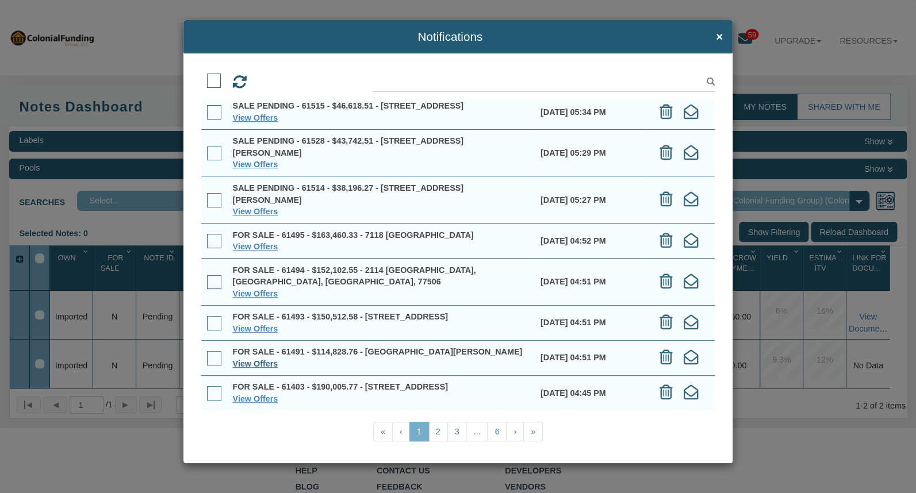
click at [264, 359] on link "View Offers" at bounding box center [255, 363] width 45 height 9
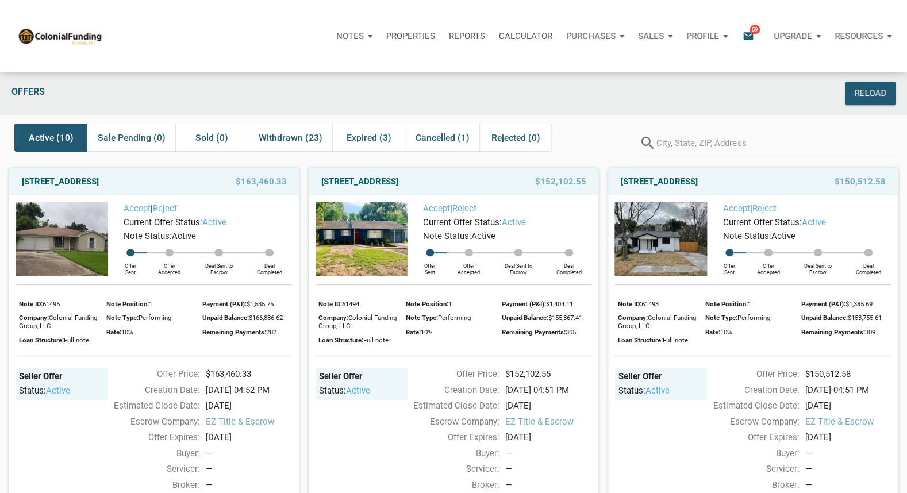
click at [52, 246] on img at bounding box center [62, 239] width 92 height 74
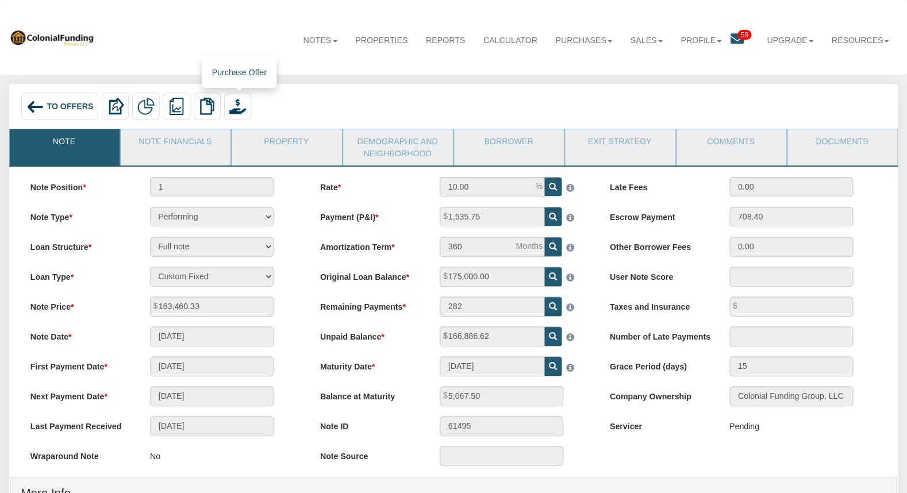
click at [244, 108] on img at bounding box center [237, 106] width 17 height 17
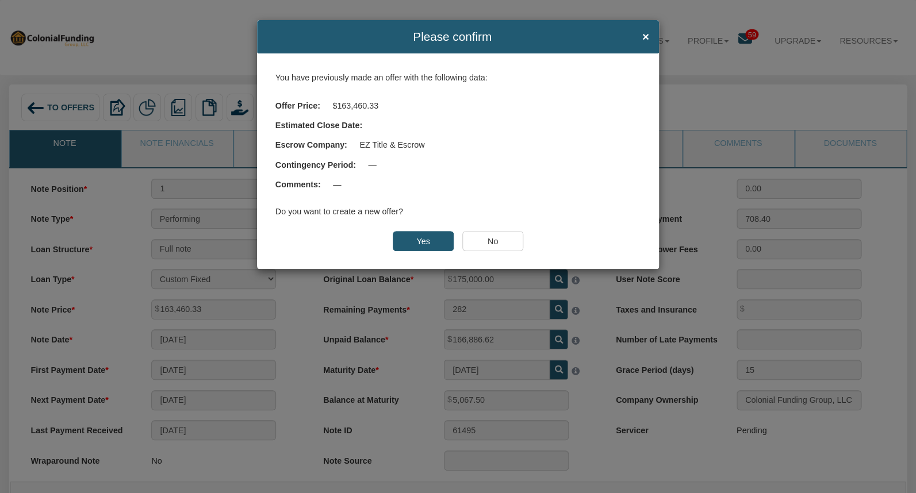
click at [508, 237] on input "No" at bounding box center [492, 241] width 60 height 20
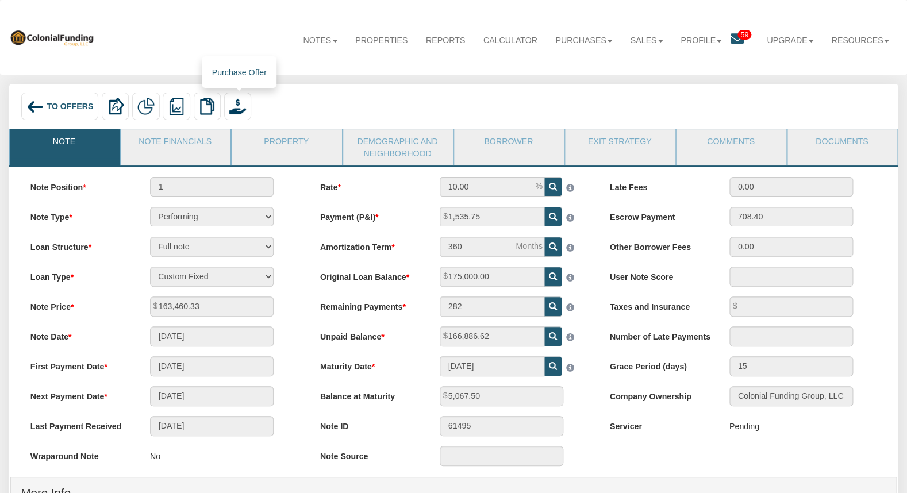
click at [247, 104] on img at bounding box center [237, 106] width 17 height 17
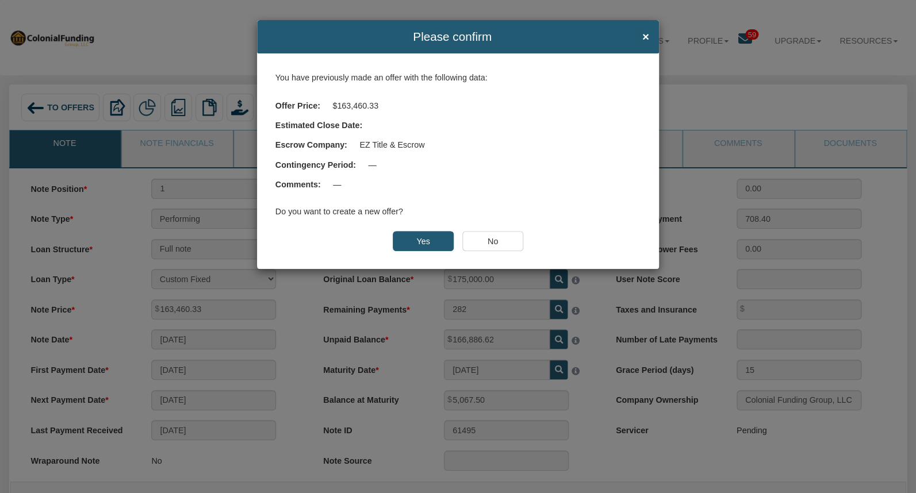
click at [373, 112] on div "Offer Price: $163,460.33" at bounding box center [458, 105] width 366 height 20
click at [365, 105] on span "$163,460.33" at bounding box center [355, 105] width 46 height 9
drag, startPoint x: 367, startPoint y: 103, endPoint x: 356, endPoint y: 104, distance: 11.5
click at [363, 103] on span "$163,460.33" at bounding box center [355, 105] width 46 height 9
click at [345, 104] on span "$163,460.33" at bounding box center [355, 105] width 46 height 9
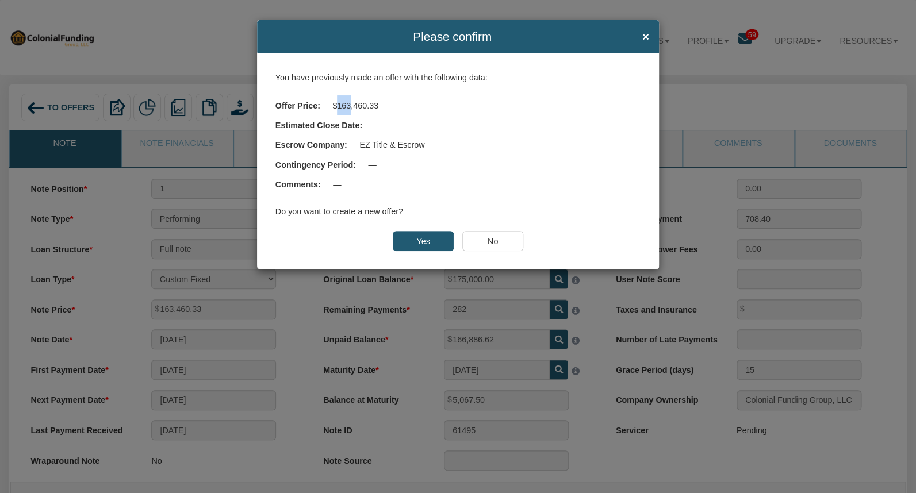
click at [344, 104] on span "$163,460.33" at bounding box center [355, 105] width 46 height 9
click at [369, 105] on span "$163,460.33" at bounding box center [355, 105] width 46 height 9
click at [379, 105] on div "Offer Price: $163,460.33" at bounding box center [458, 105] width 366 height 20
click at [371, 105] on span "$163,460.33" at bounding box center [355, 105] width 46 height 9
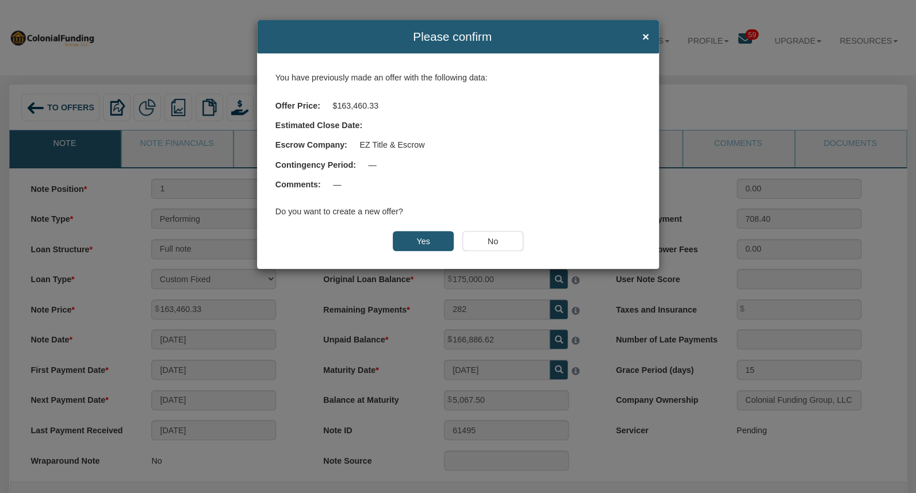
click at [552, 147] on div "Escrow Company: EZ Title & Escrow" at bounding box center [458, 145] width 366 height 20
click at [644, 36] on span "×" at bounding box center [645, 36] width 7 height 13
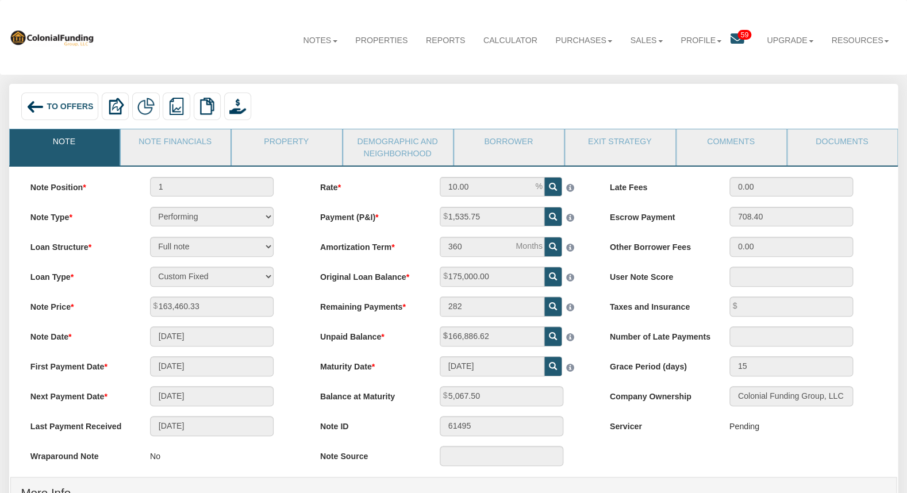
click at [70, 102] on div "To Offers" at bounding box center [59, 106] width 77 height 27
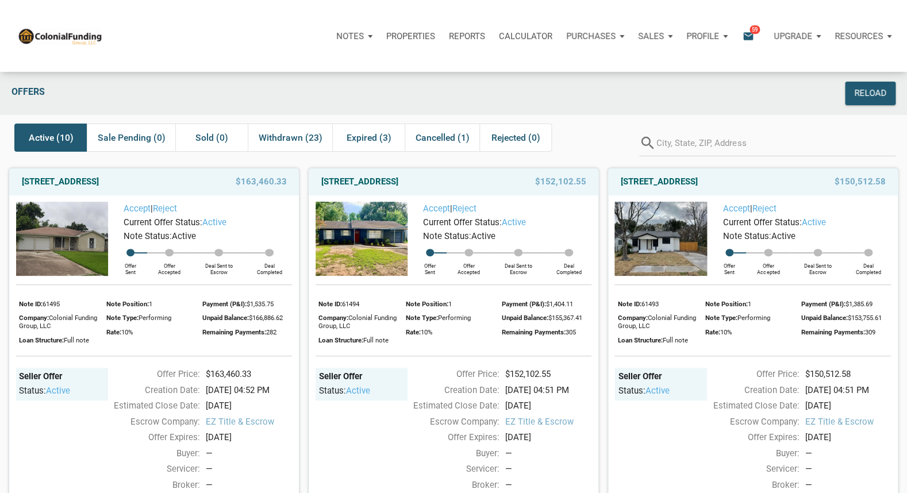
click at [364, 37] on p "Sales" at bounding box center [350, 36] width 28 height 10
click at [616, 93] on link "Orders" at bounding box center [621, 91] width 109 height 24
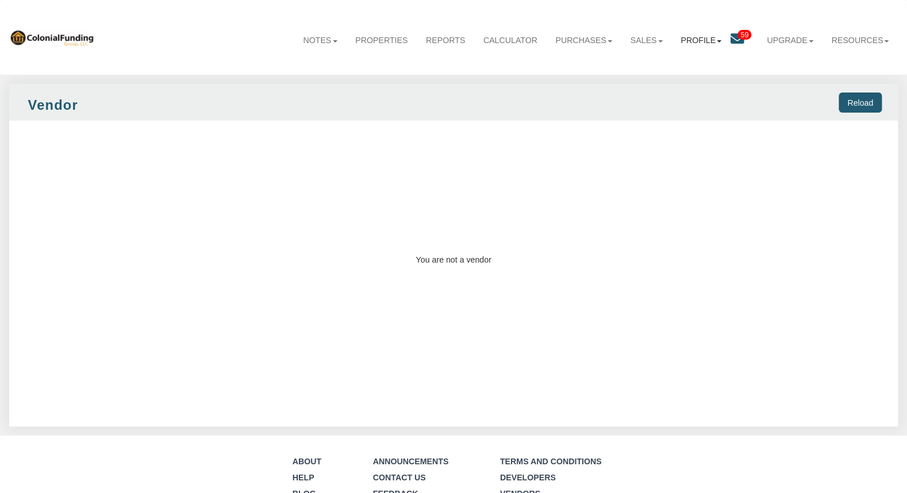
click at [690, 41] on link "Profile" at bounding box center [701, 41] width 59 height 30
click at [641, 39] on link "Sales" at bounding box center [647, 41] width 51 height 30
click at [609, 67] on link "Offers" at bounding box center [618, 67] width 105 height 16
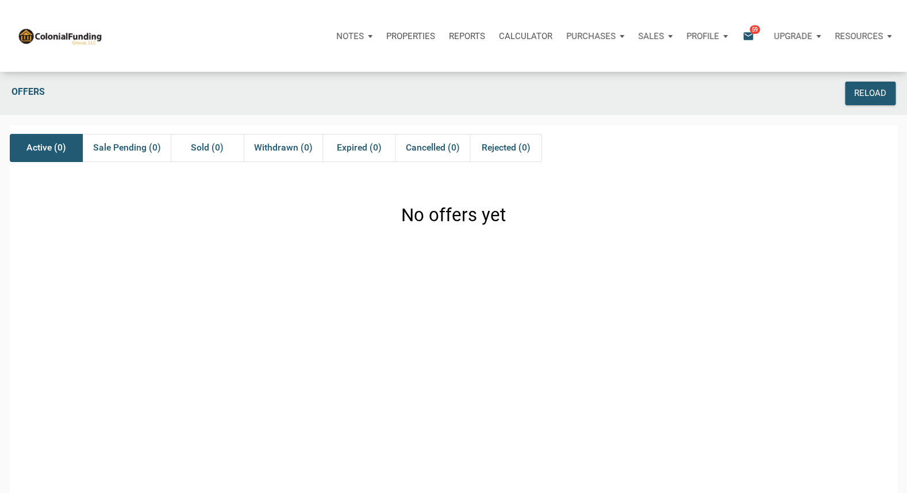
click at [349, 34] on p "Notes" at bounding box center [350, 36] width 28 height 10
click at [294, 64] on link "Dashboard" at bounding box center [321, 67] width 109 height 24
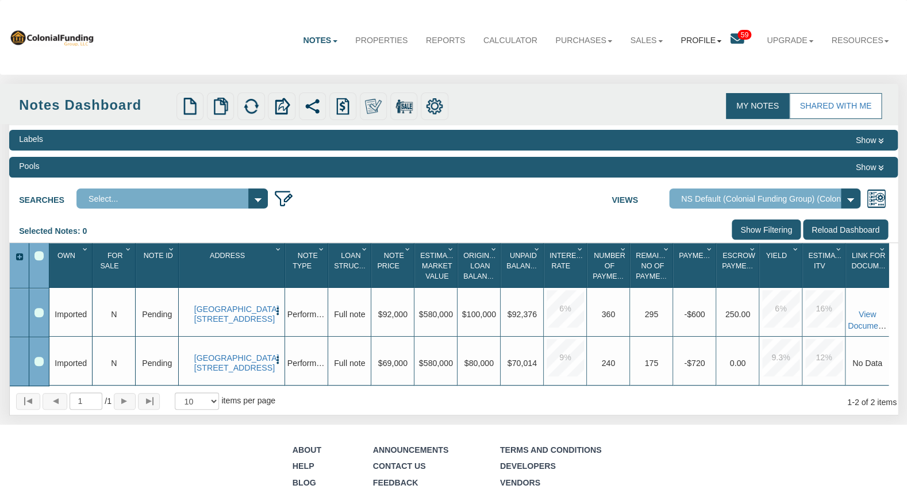
click at [701, 39] on link "Profile" at bounding box center [701, 41] width 59 height 30
click at [684, 63] on link "Settings" at bounding box center [705, 68] width 105 height 16
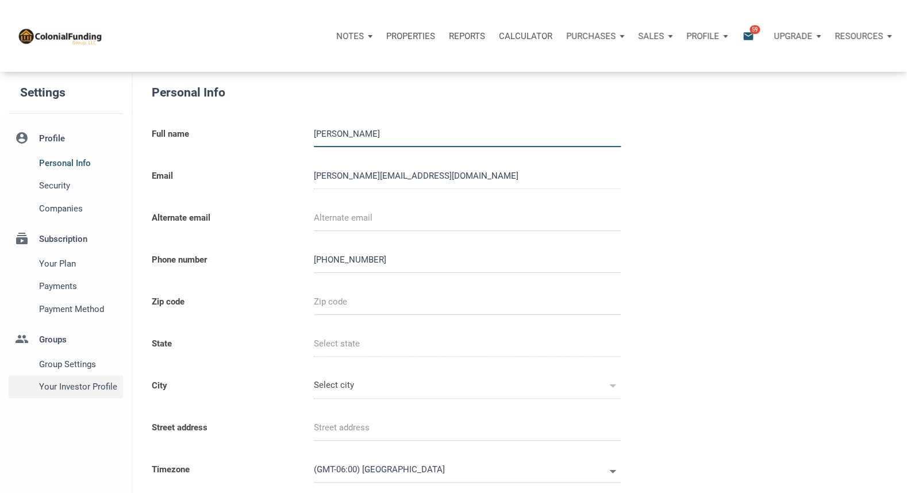
click at [70, 386] on span "Your Investor Profile" at bounding box center [78, 387] width 79 height 14
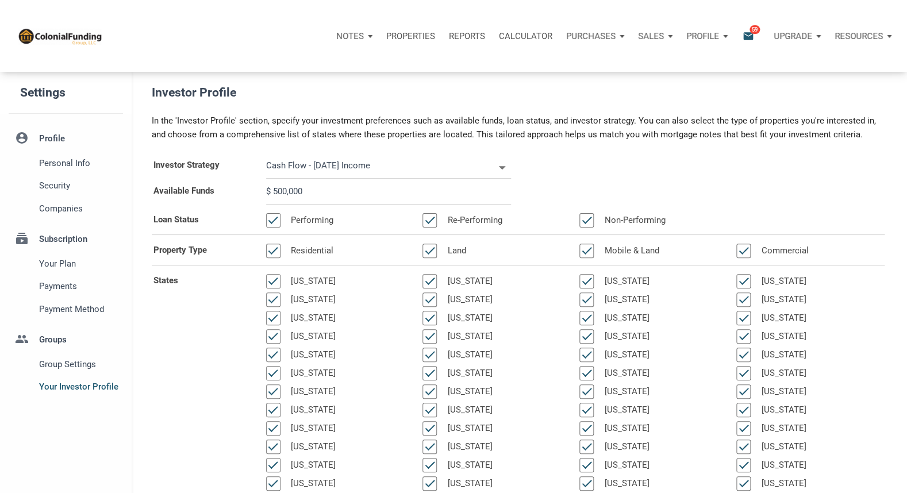
click at [463, 34] on p "Reports" at bounding box center [467, 36] width 36 height 10
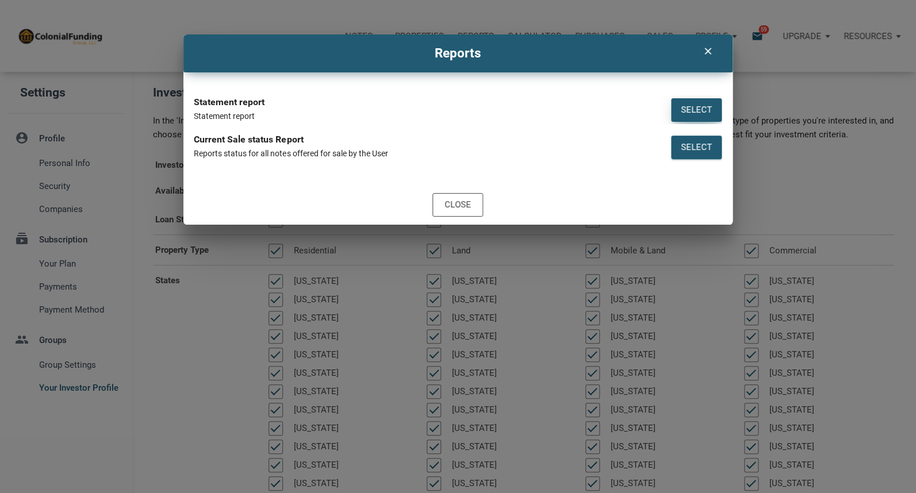
click at [709, 107] on div "Select" at bounding box center [696, 109] width 31 height 13
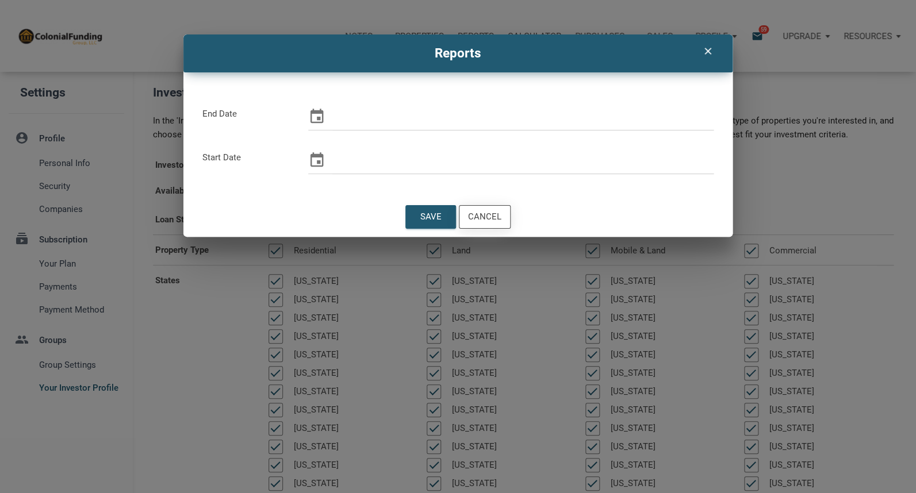
click at [475, 221] on div "Cancel" at bounding box center [484, 216] width 33 height 13
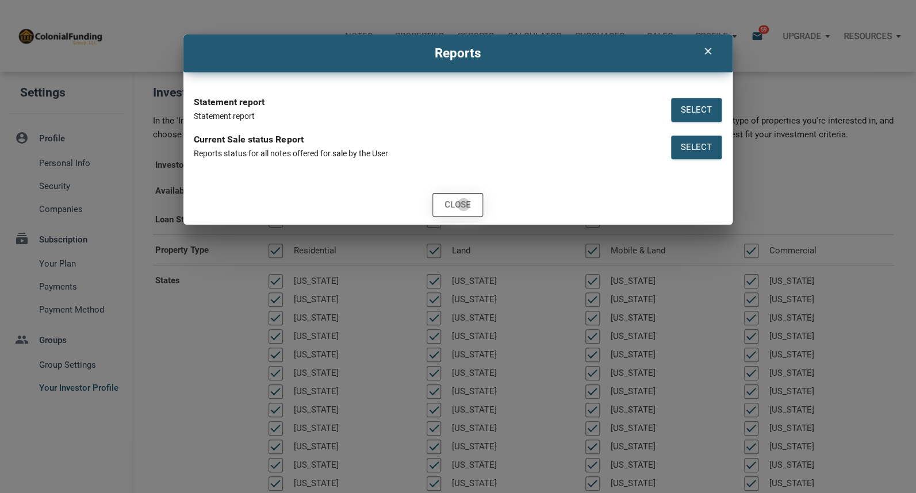
click at [463, 205] on div "Close" at bounding box center [457, 204] width 26 height 13
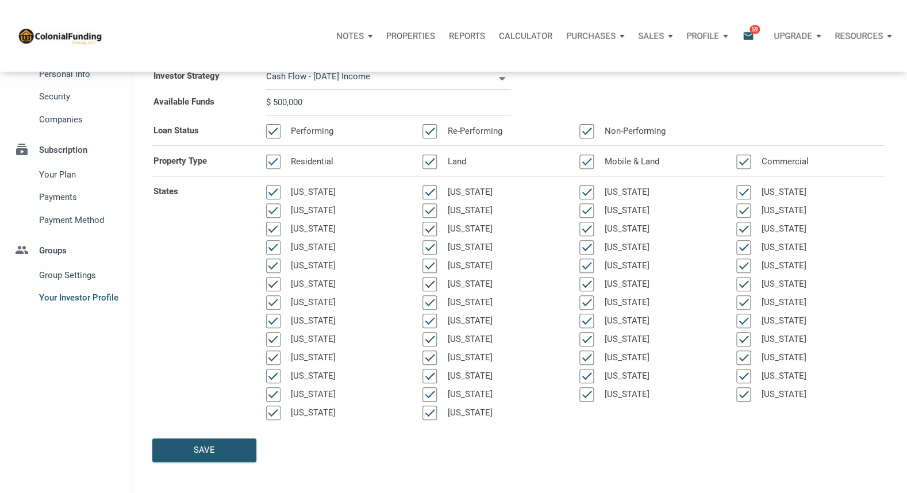
scroll to position [16, 0]
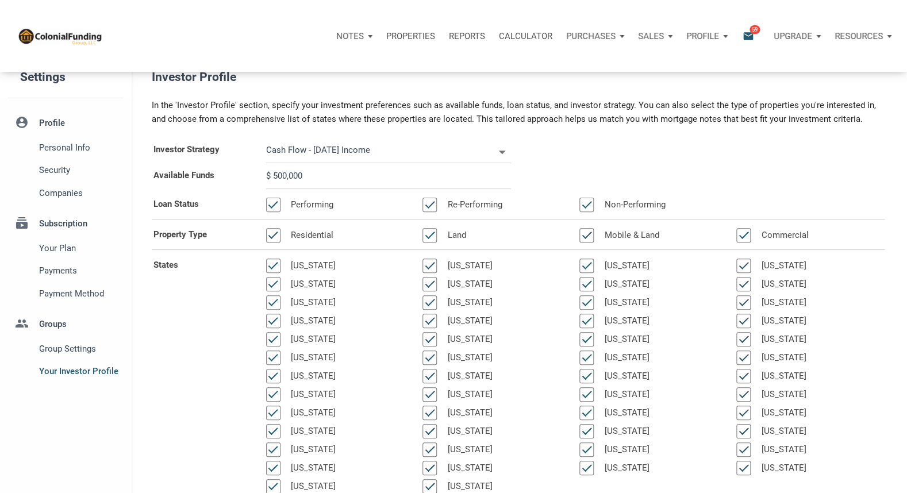
click at [750, 39] on icon "email" at bounding box center [749, 35] width 14 height 13
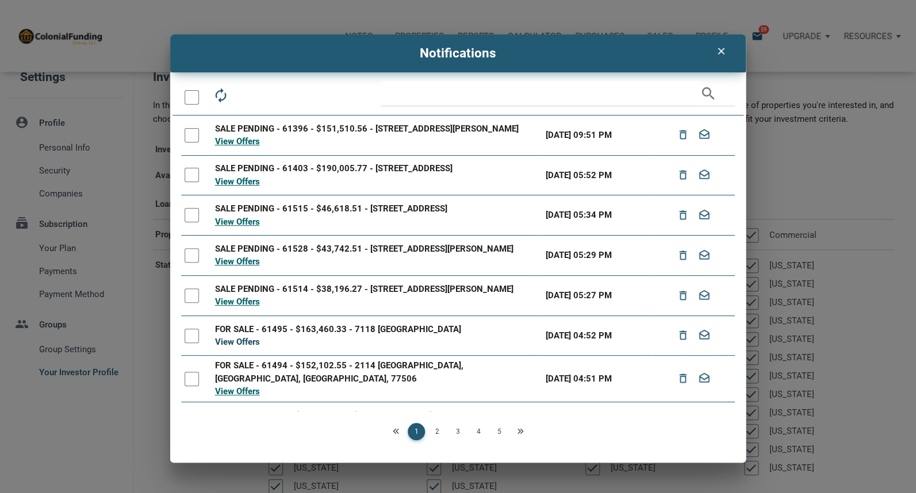
click at [250, 347] on link "View Offers" at bounding box center [237, 342] width 45 height 10
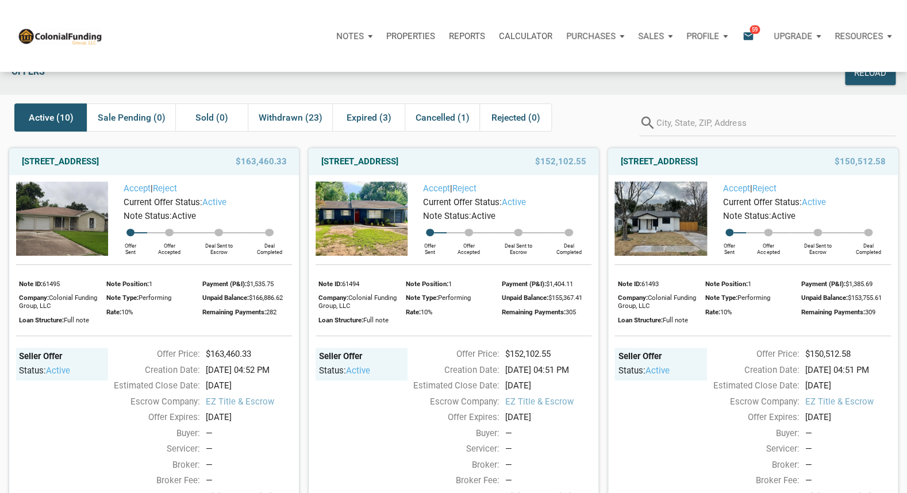
scroll to position [92, 0]
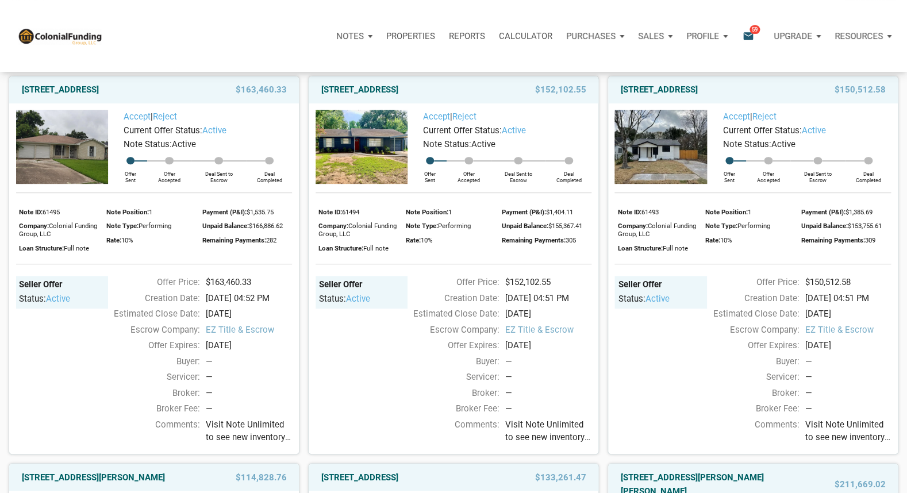
click at [82, 148] on img at bounding box center [62, 147] width 92 height 74
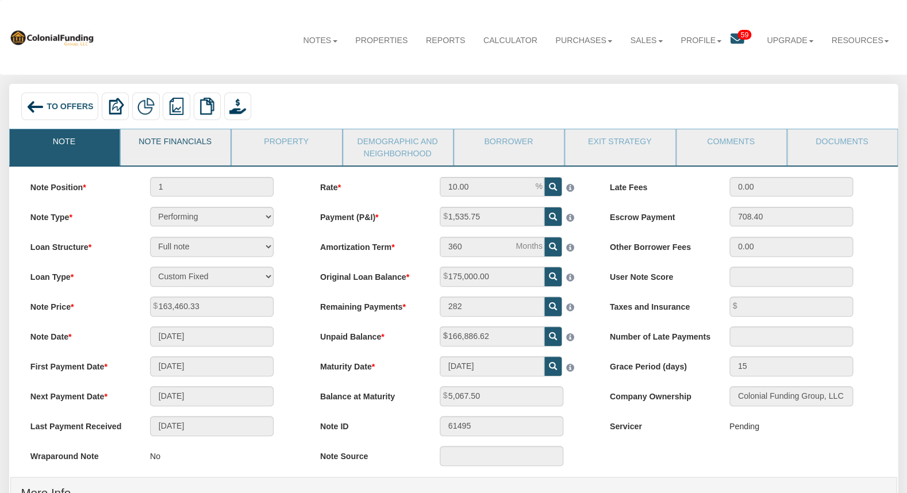
click at [220, 148] on link "Note Financials" at bounding box center [175, 143] width 109 height 29
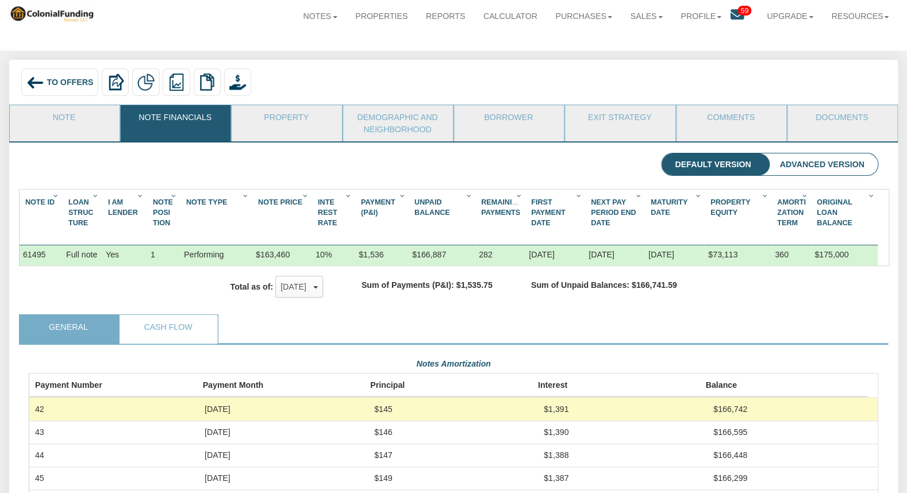
scroll to position [101, 0]
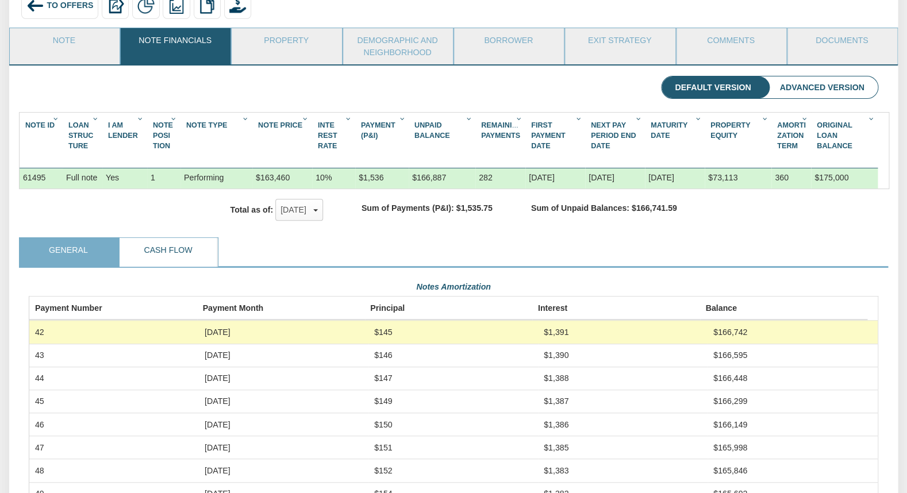
click at [181, 259] on link "Cash Flow" at bounding box center [169, 252] width 98 height 29
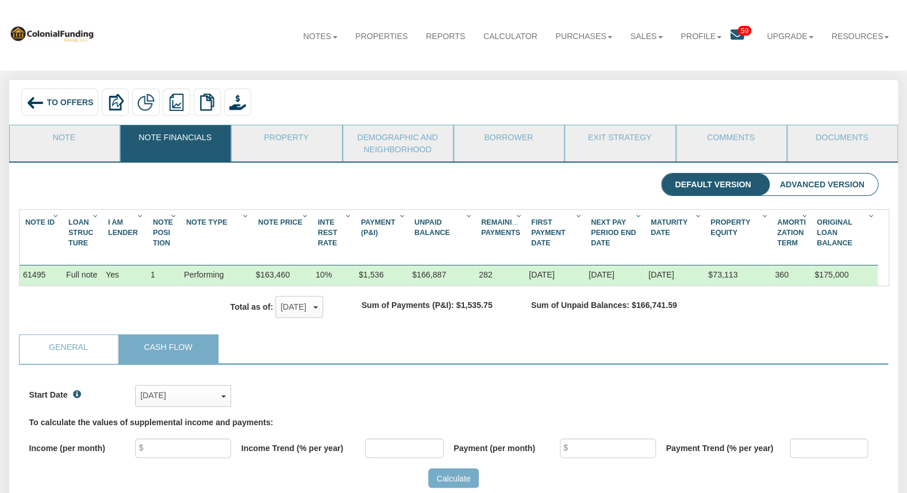
scroll to position [0, 0]
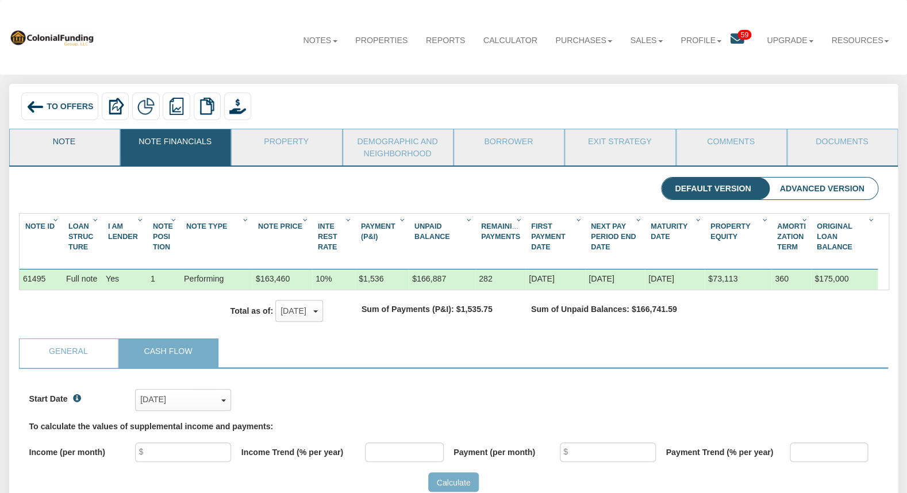
click at [80, 144] on link "Note" at bounding box center [64, 143] width 109 height 29
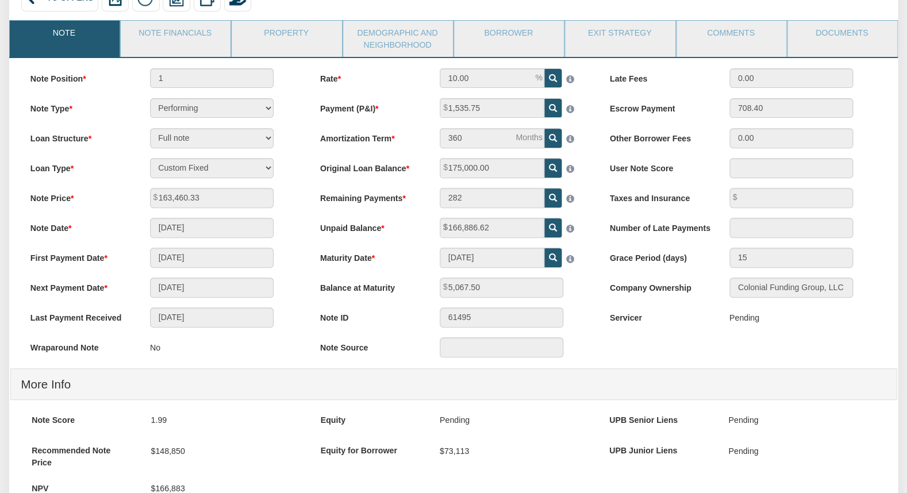
scroll to position [13, 0]
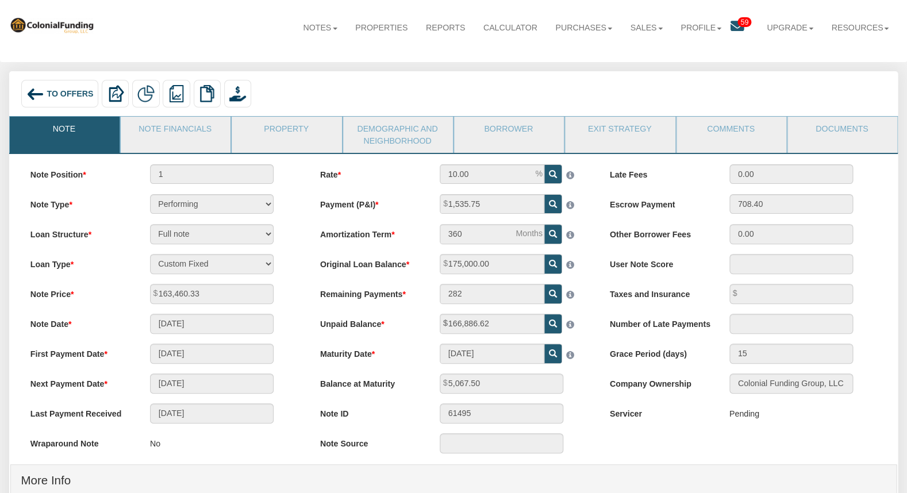
click at [46, 87] on div "To Offers" at bounding box center [59, 93] width 77 height 27
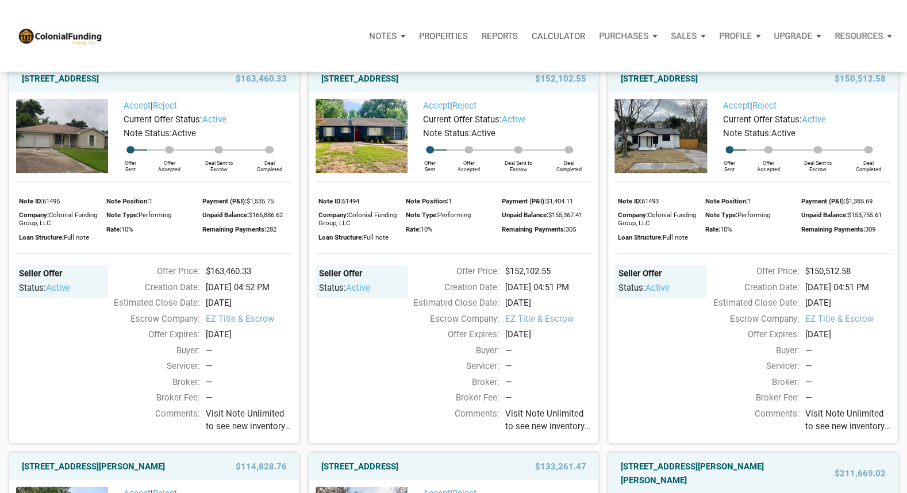
scroll to position [120, 0]
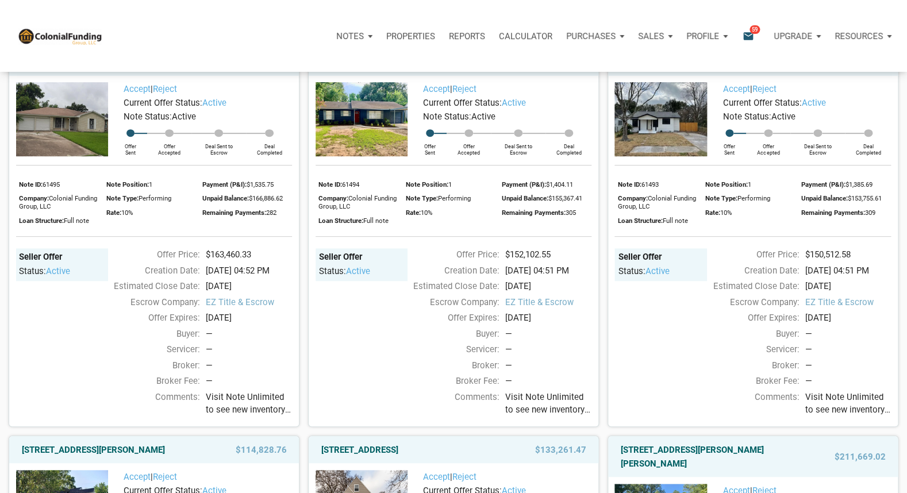
click at [77, 126] on img at bounding box center [62, 119] width 92 height 74
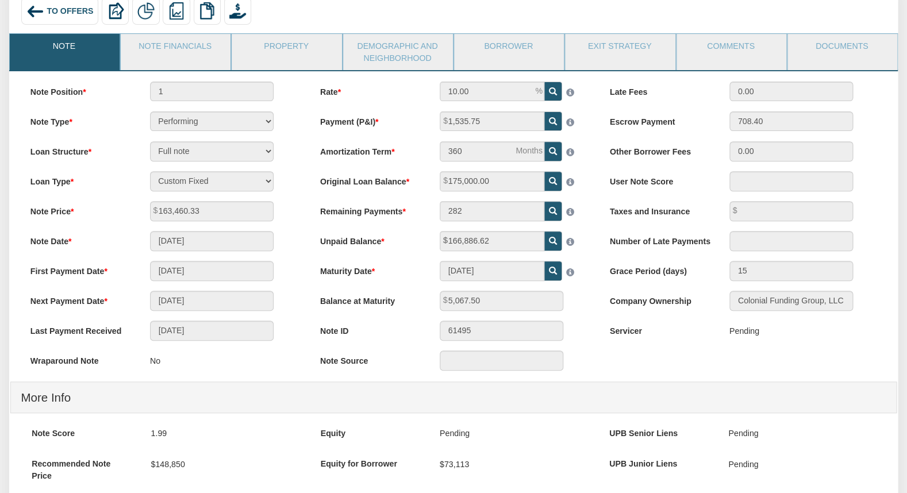
scroll to position [55, 0]
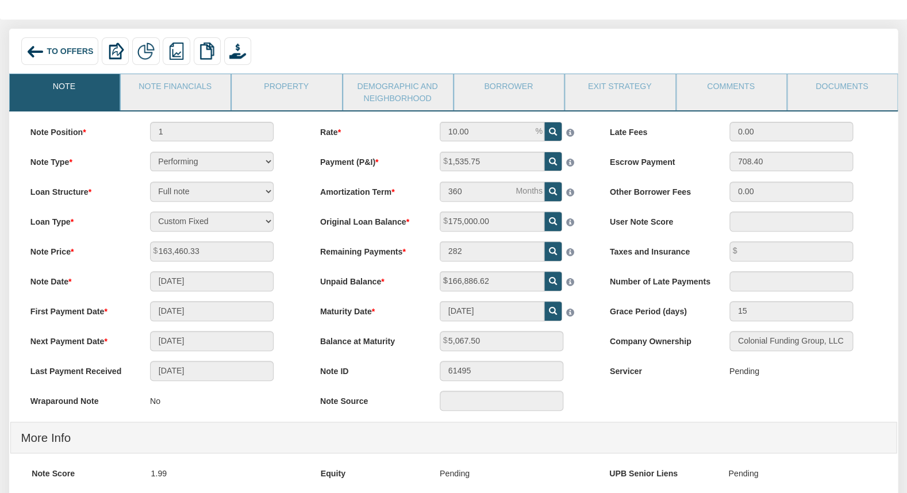
click at [72, 51] on span "To Offers" at bounding box center [70, 51] width 47 height 9
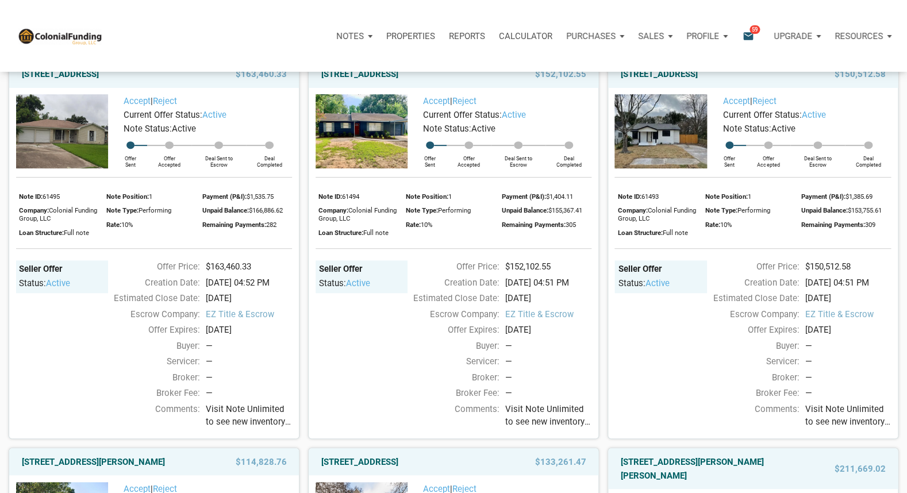
scroll to position [120, 0]
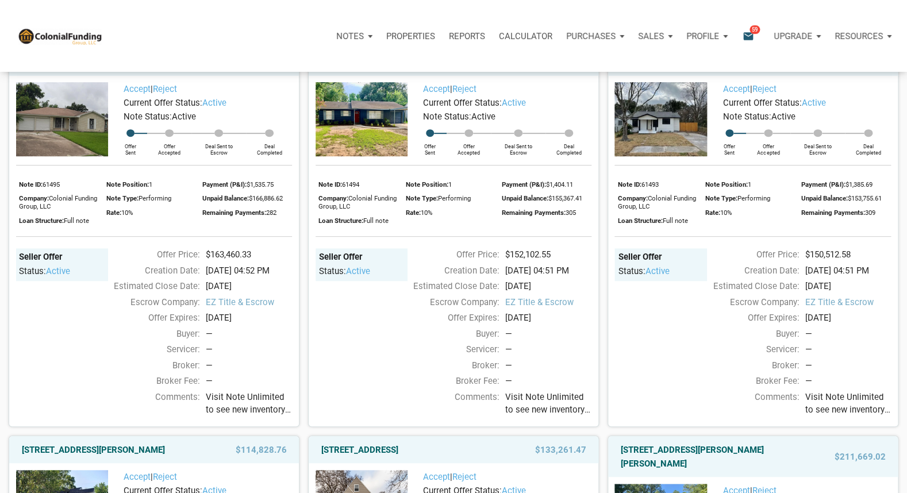
click at [66, 133] on img at bounding box center [62, 119] width 92 height 74
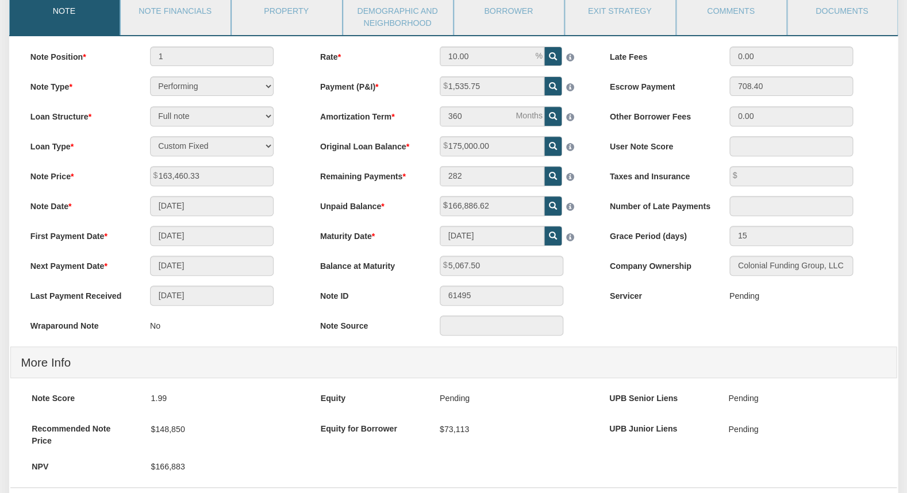
scroll to position [9, 0]
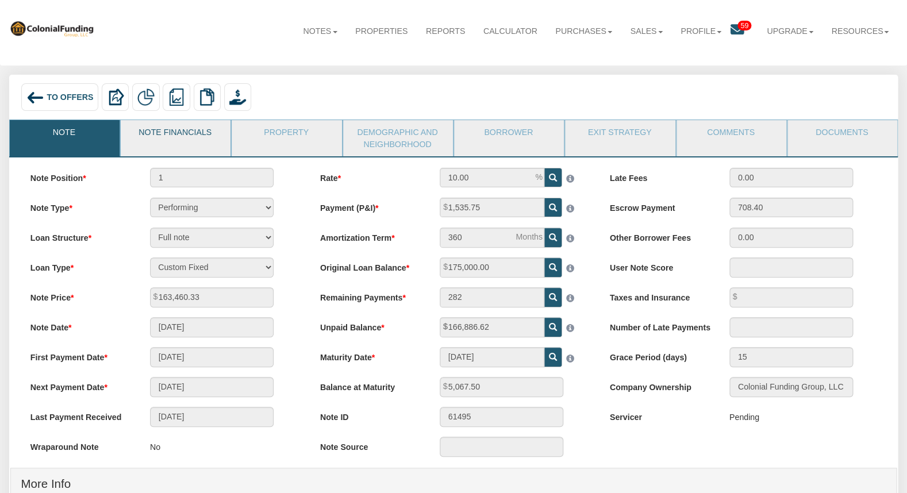
click at [163, 136] on link "Note Financials" at bounding box center [175, 134] width 109 height 29
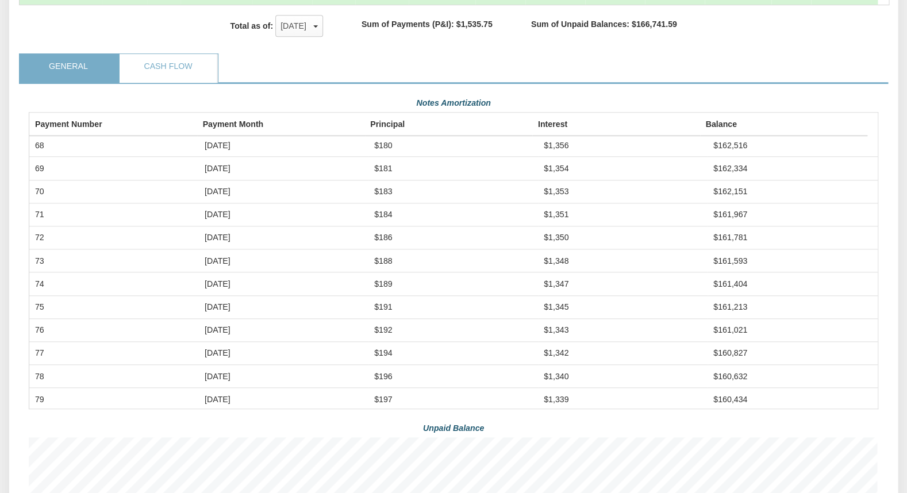
scroll to position [483, 0]
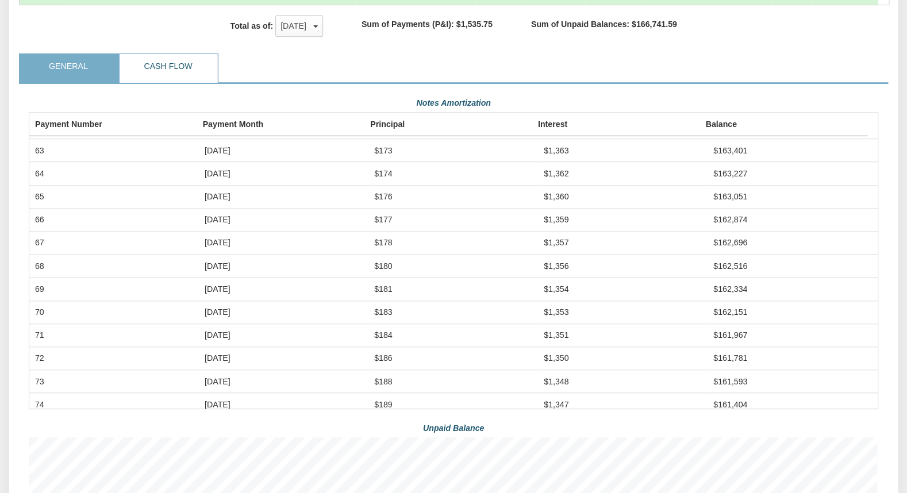
click at [147, 67] on link "Cash Flow" at bounding box center [169, 68] width 98 height 29
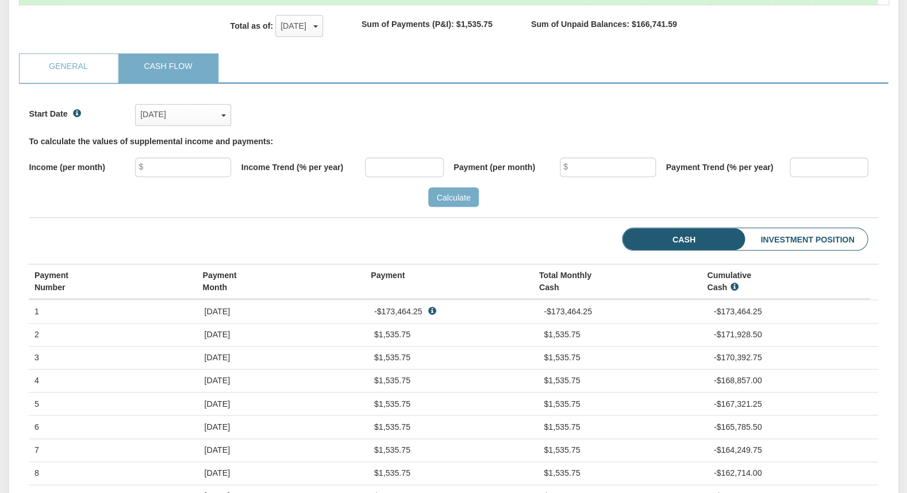
scroll to position [183, 849]
click at [827, 244] on li "Investment Position" at bounding box center [789, 239] width 156 height 22
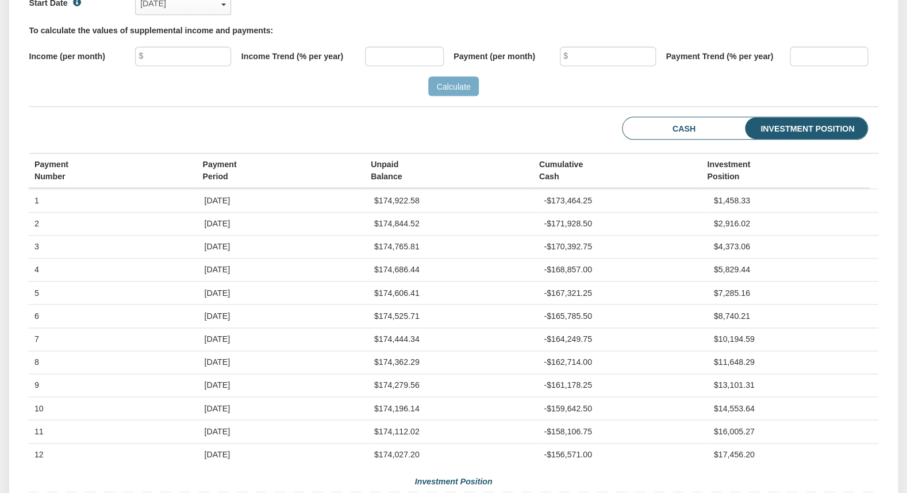
scroll to position [405, 0]
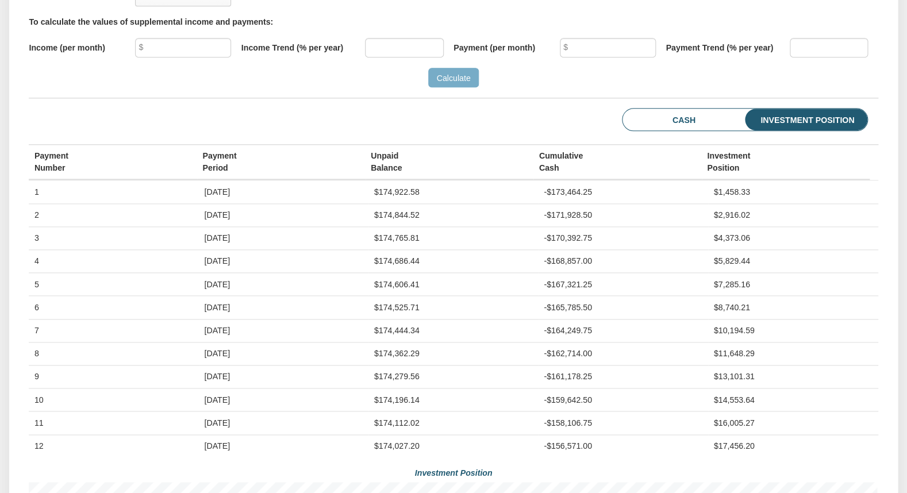
click at [711, 124] on li "Investment Position" at bounding box center [789, 120] width 156 height 22
click at [693, 124] on li "Cash" at bounding box center [666, 120] width 86 height 22
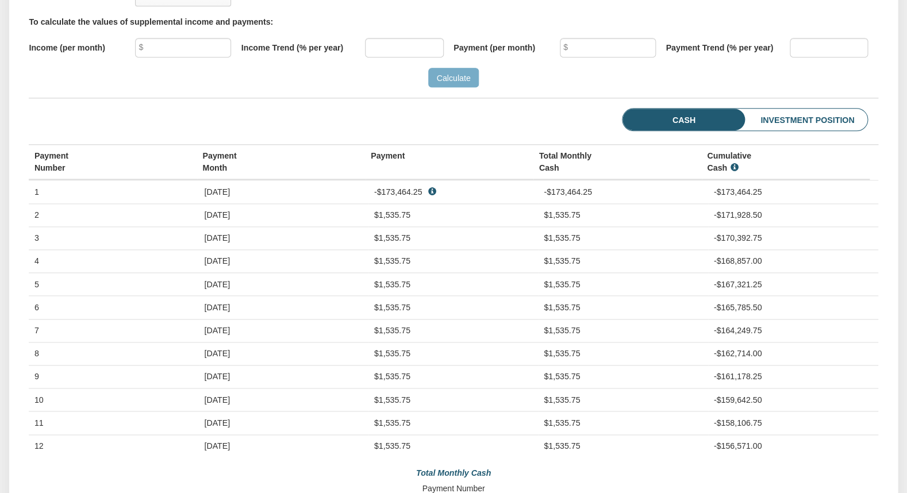
scroll to position [183, 849]
click at [833, 121] on li "Investment Position" at bounding box center [789, 120] width 156 height 22
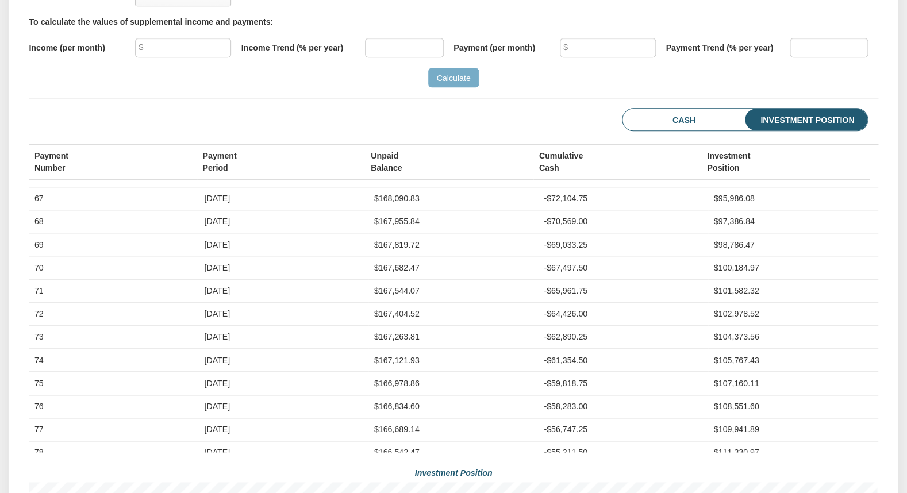
scroll to position [1546, 0]
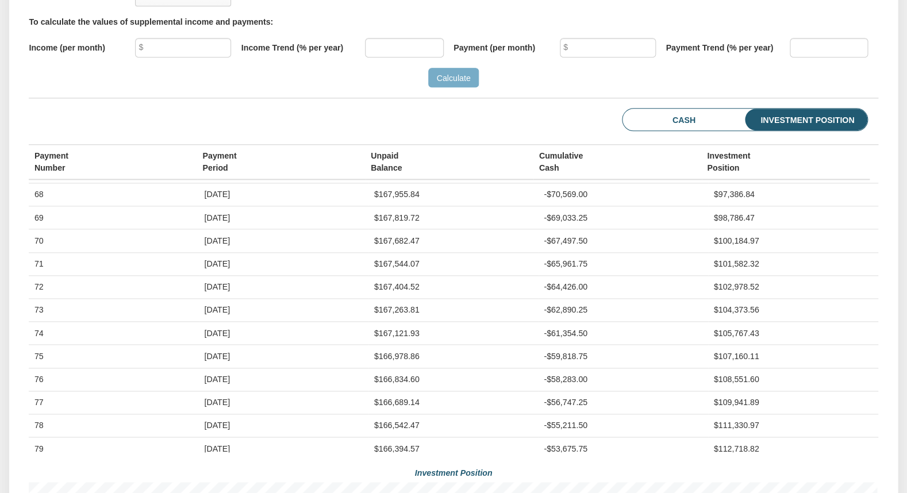
click at [712, 125] on li "Investment Position" at bounding box center [789, 120] width 156 height 22
click at [692, 116] on li "Cash" at bounding box center [666, 120] width 86 height 22
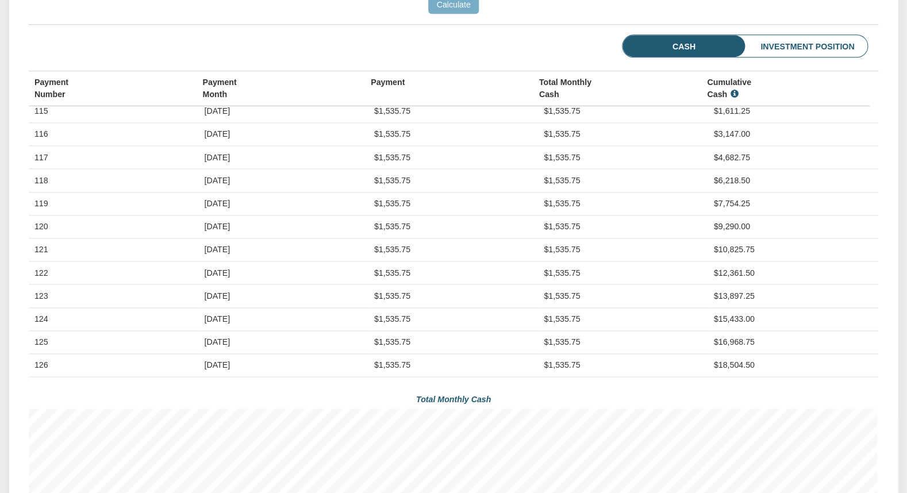
scroll to position [2687, 0]
click at [716, 147] on td "$6,218.50" at bounding box center [793, 135] width 170 height 23
click at [722, 170] on td "$7,754.25" at bounding box center [793, 158] width 170 height 23
click at [726, 193] on td "$9,290.00" at bounding box center [793, 181] width 170 height 23
click at [731, 216] on td "$10,825.75" at bounding box center [793, 204] width 170 height 23
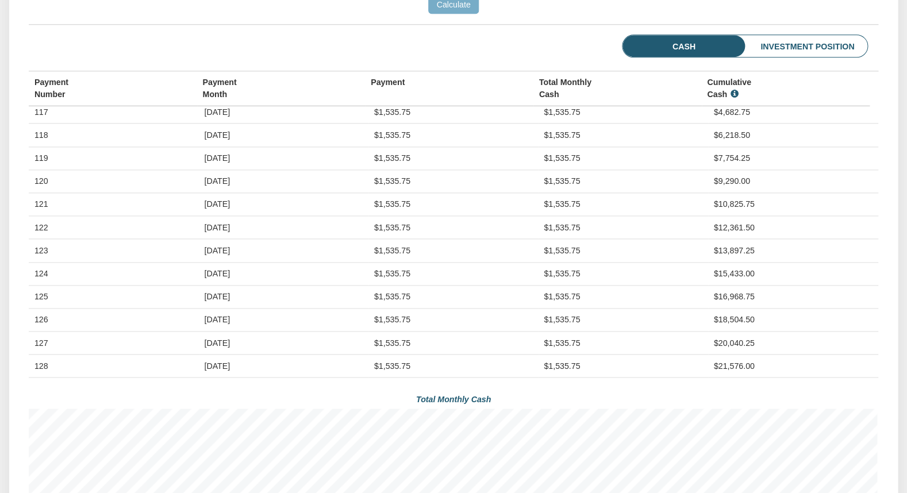
click at [733, 239] on td "$12,361.50" at bounding box center [793, 227] width 170 height 23
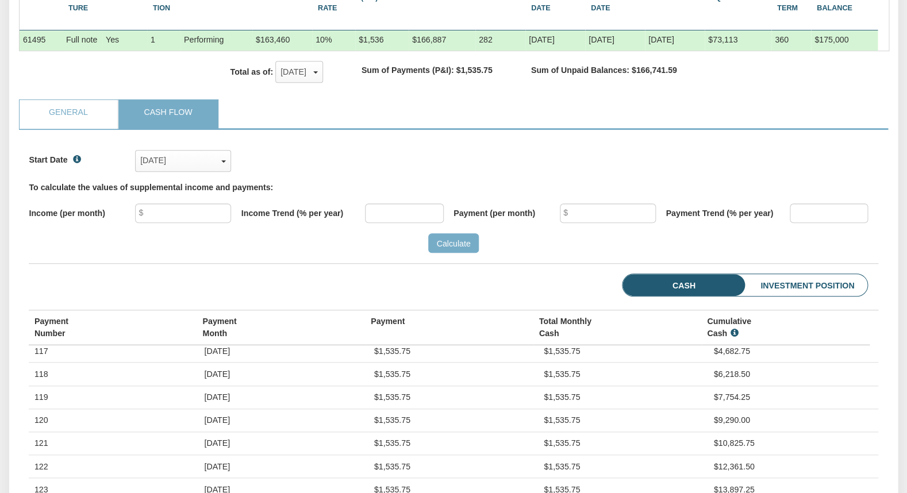
scroll to position [174, 0]
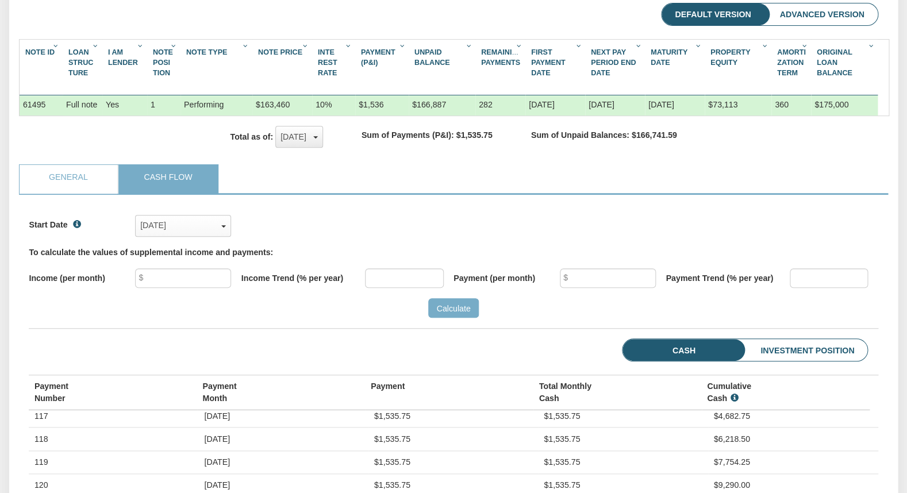
click at [318, 137] on div "[DATE]" at bounding box center [299, 136] width 37 height 17
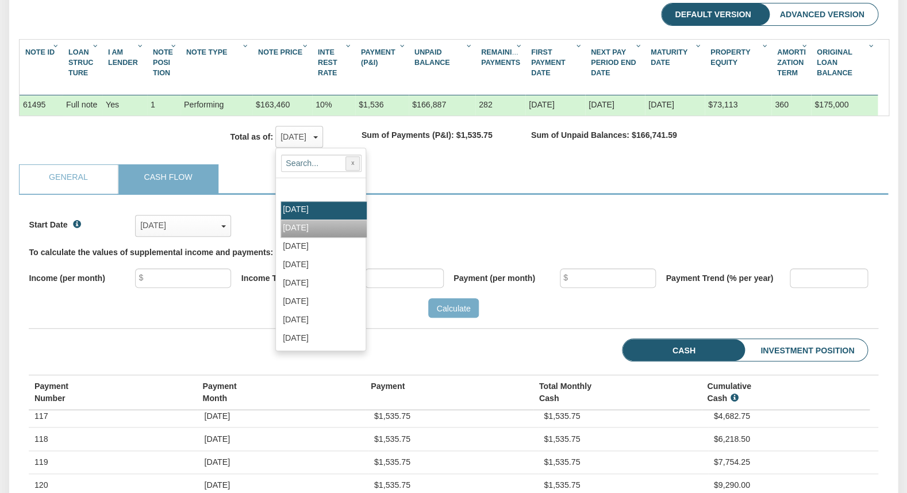
click at [302, 228] on span "[DATE]" at bounding box center [296, 227] width 26 height 9
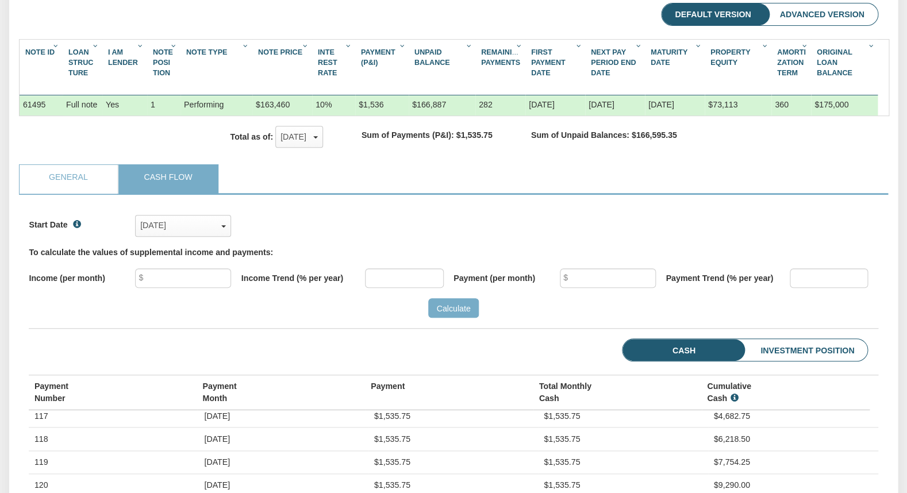
click at [816, 350] on li "Investment Position" at bounding box center [789, 350] width 156 height 22
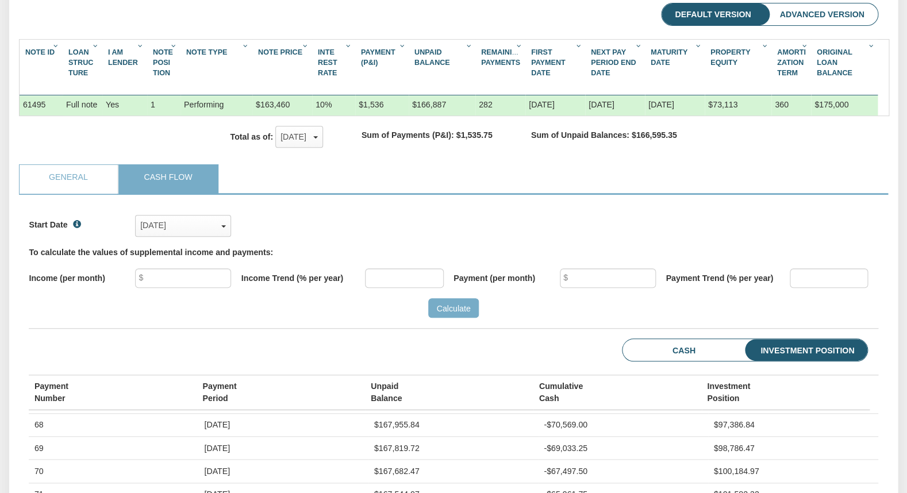
scroll to position [183, 849]
click at [800, 20] on li "Advanced Version" at bounding box center [821, 14] width 111 height 22
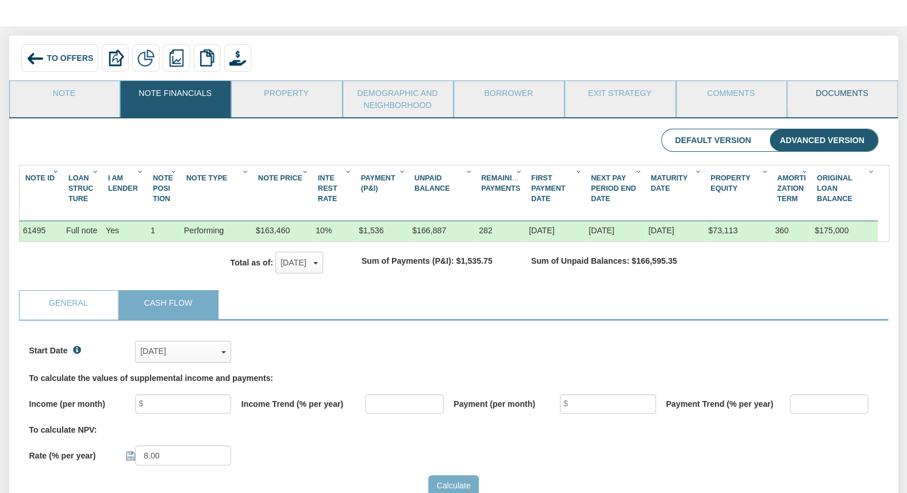
scroll to position [36, 0]
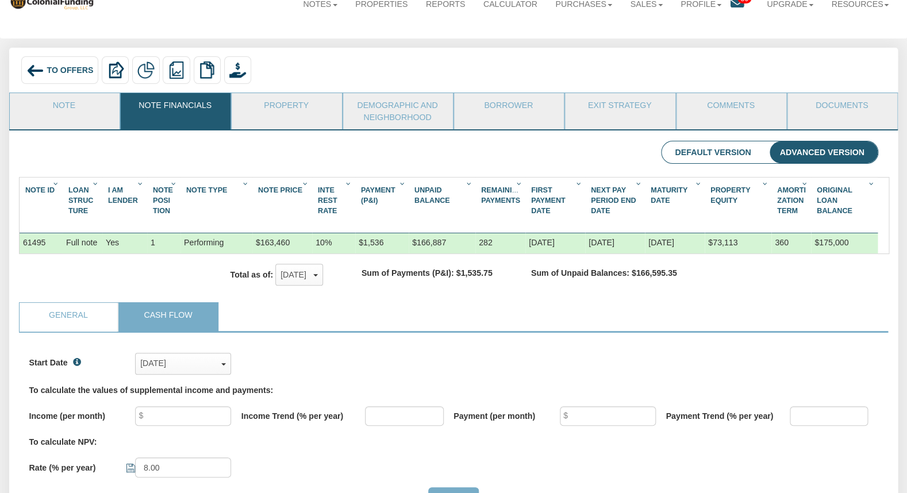
click at [182, 315] on link "Cash Flow" at bounding box center [169, 317] width 98 height 29
click at [76, 314] on link "General" at bounding box center [69, 317] width 98 height 29
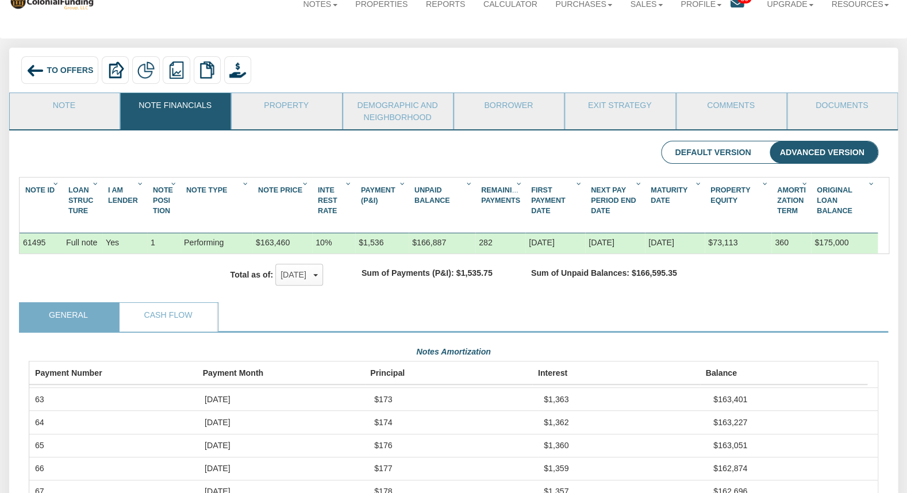
scroll to position [213, 849]
click at [177, 316] on link "Cash Flow" at bounding box center [169, 317] width 98 height 29
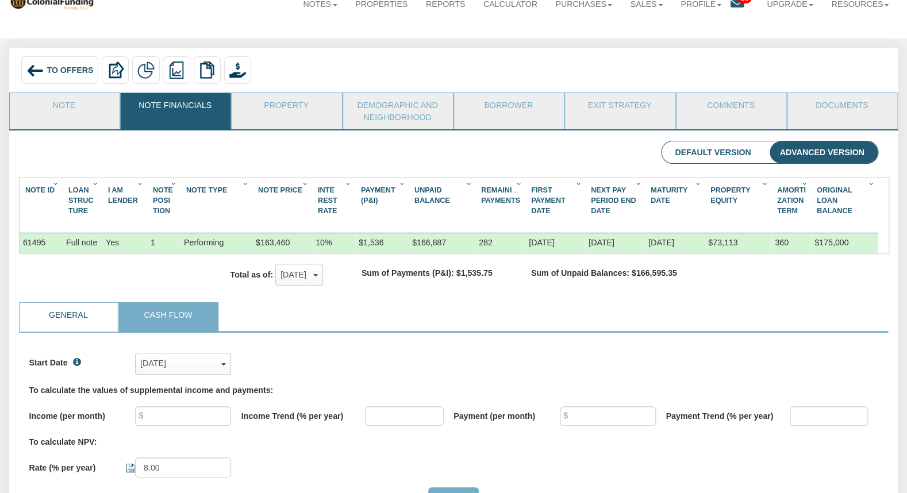
click at [84, 310] on link "General" at bounding box center [69, 317] width 98 height 29
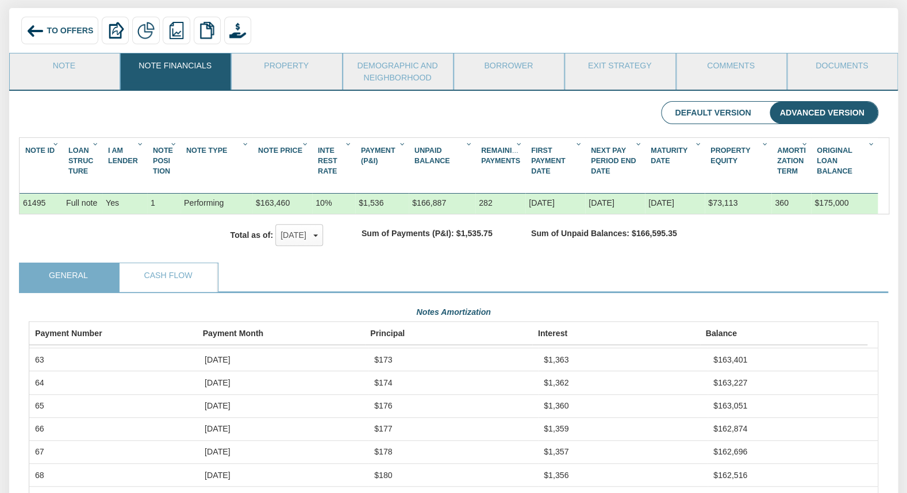
scroll to position [64, 0]
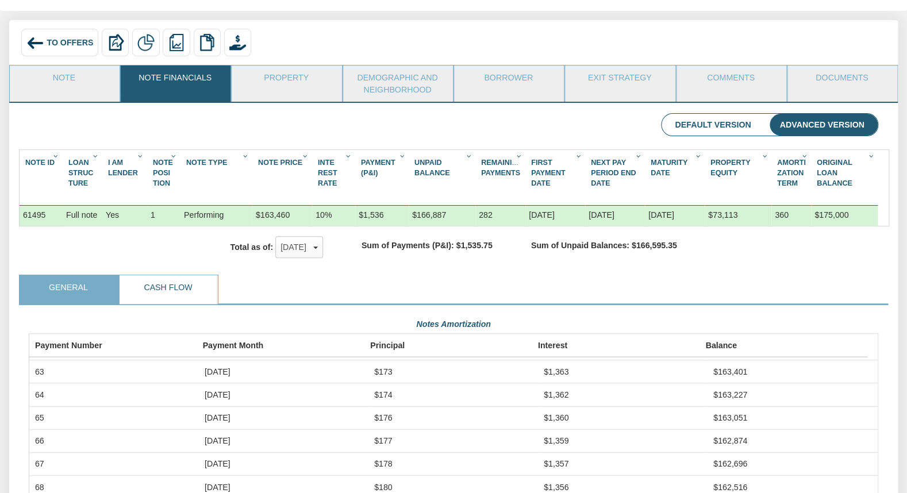
click at [183, 283] on link "Cash Flow" at bounding box center [169, 289] width 98 height 29
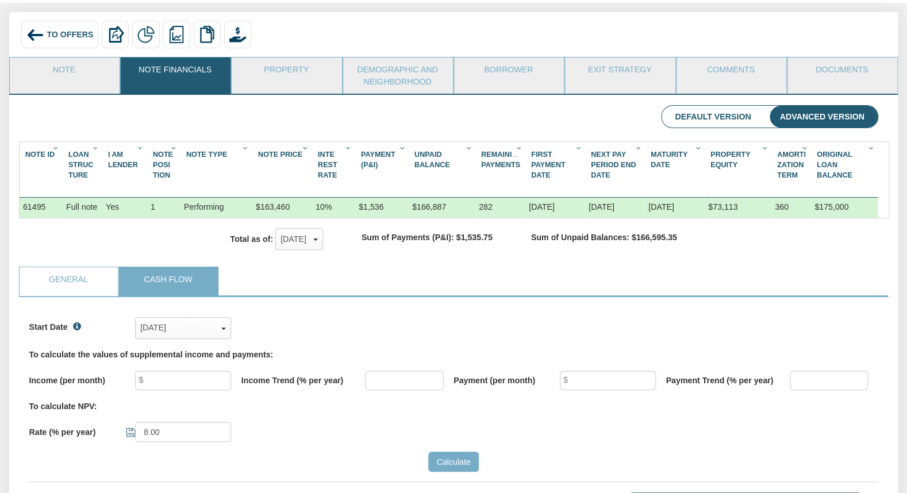
scroll to position [63, 0]
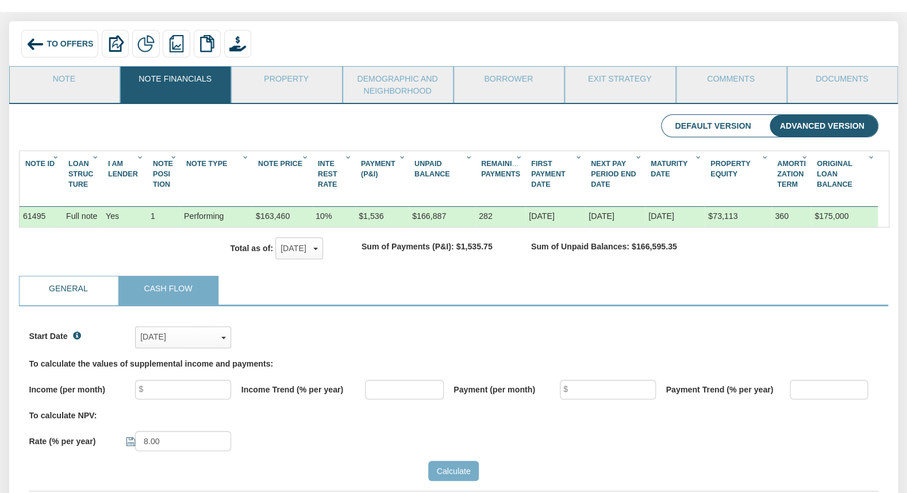
click at [95, 287] on link "General" at bounding box center [69, 291] width 98 height 29
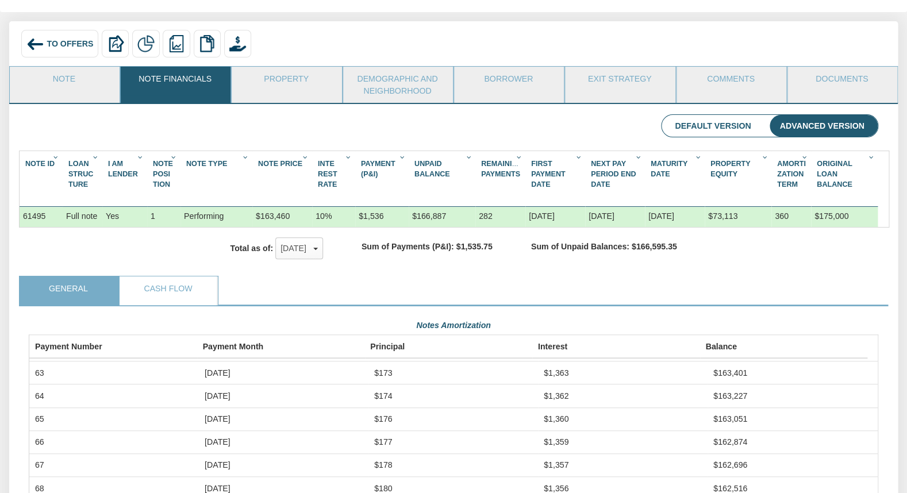
scroll to position [0, 0]
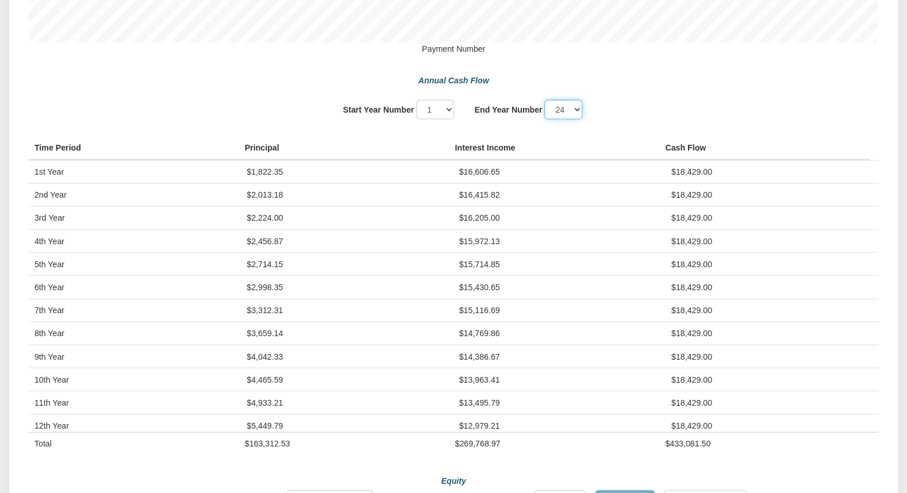
click at [544, 99] on select "1 2 3 4 5 6 7 8 9 10 11 12" at bounding box center [563, 109] width 38 height 20
click option "5" at bounding box center [0, 0] width 0 height 0
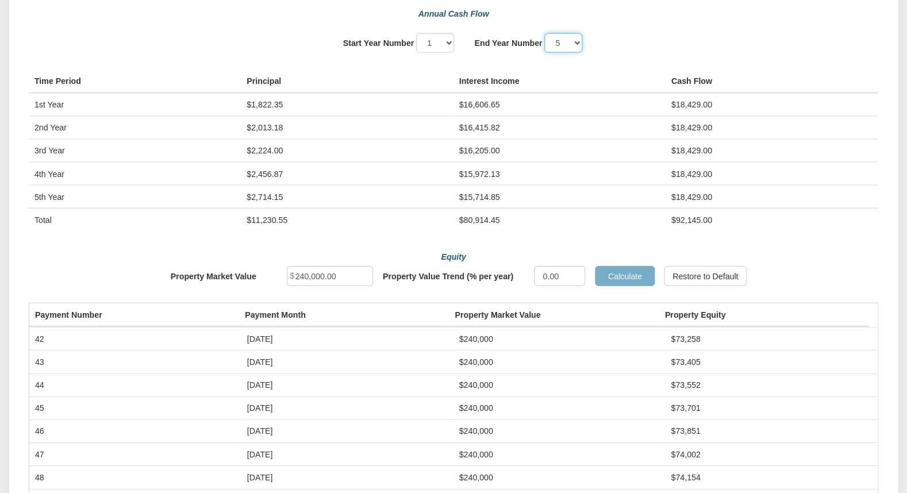
scroll to position [918, 0]
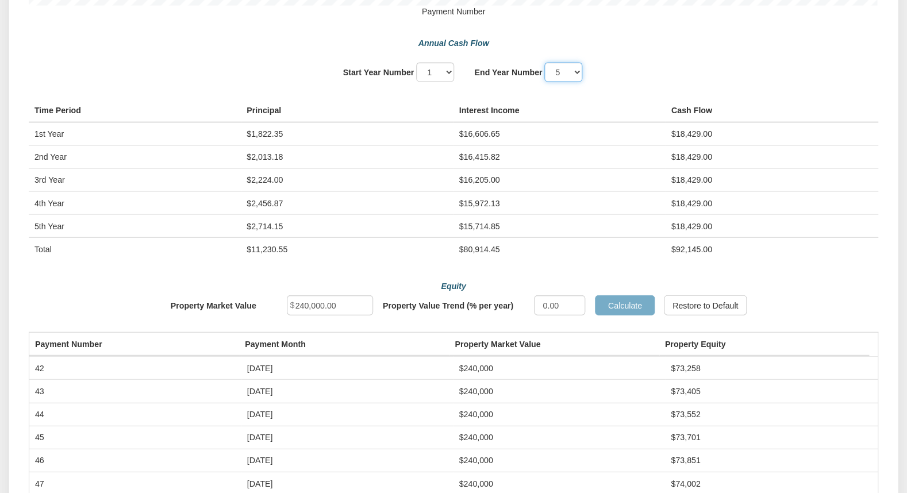
select select "24"
click option "24" at bounding box center [0, 0] width 0 height 0
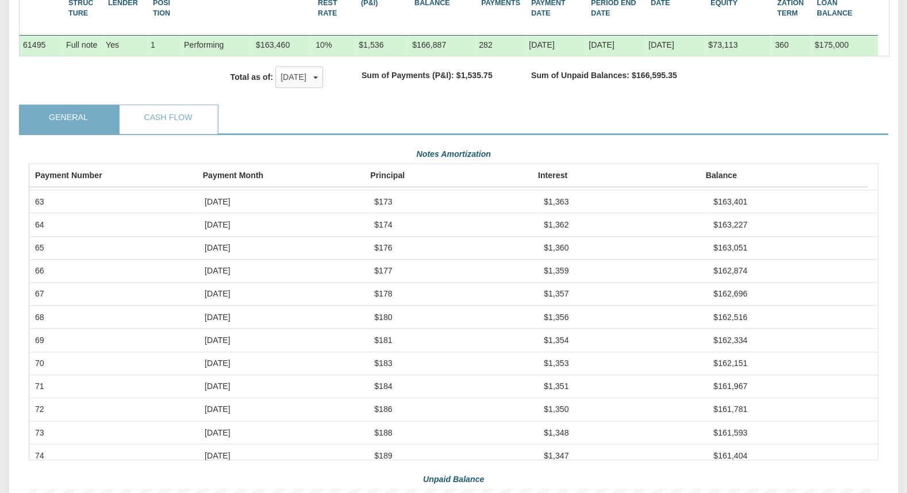
scroll to position [219, 0]
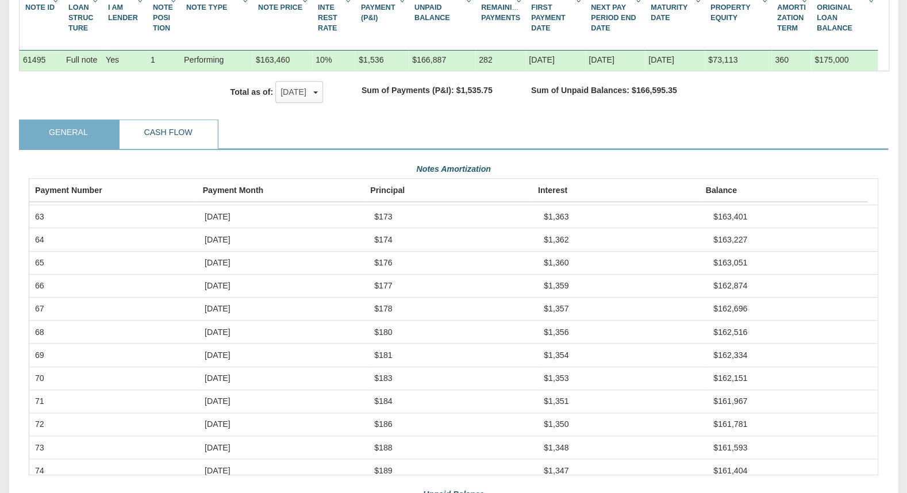
click at [191, 132] on link "Cash Flow" at bounding box center [169, 134] width 98 height 29
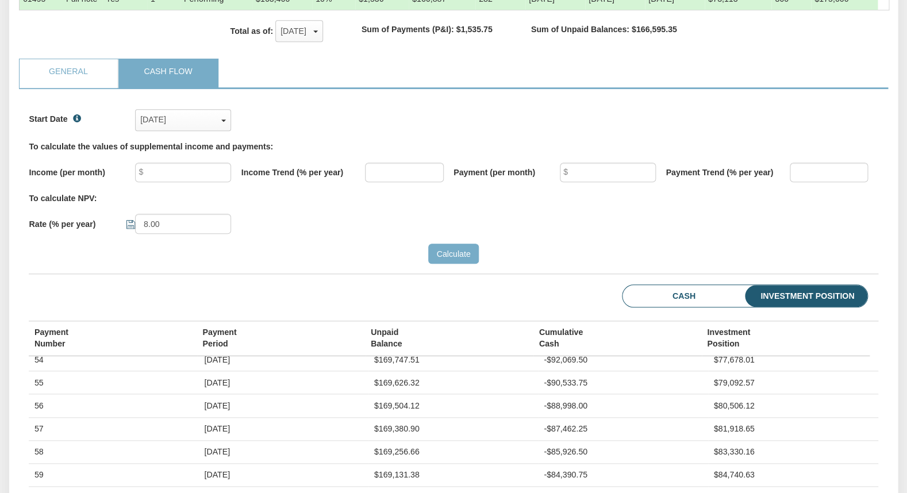
scroll to position [320, 0]
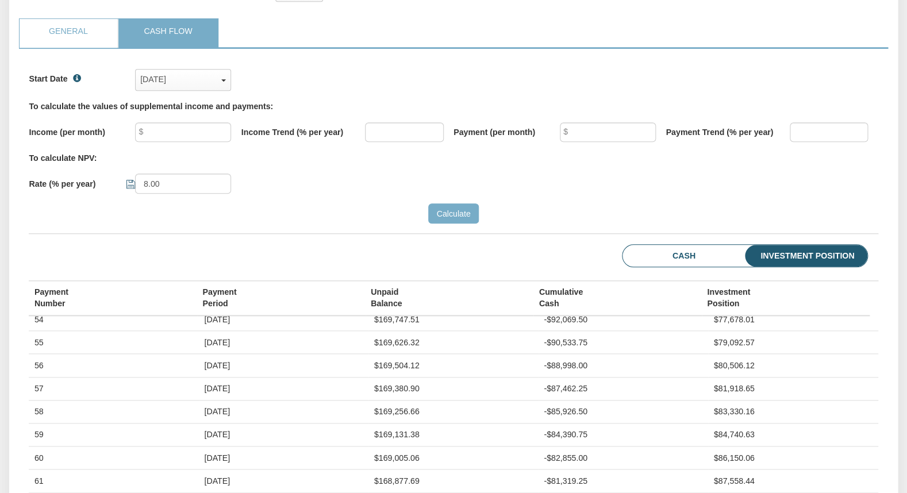
click at [676, 259] on li "Cash" at bounding box center [666, 256] width 86 height 22
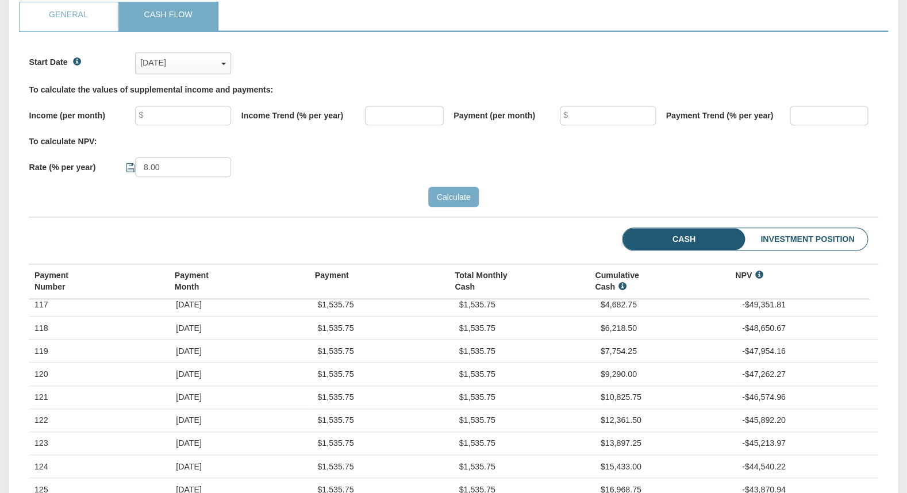
scroll to position [173, 0]
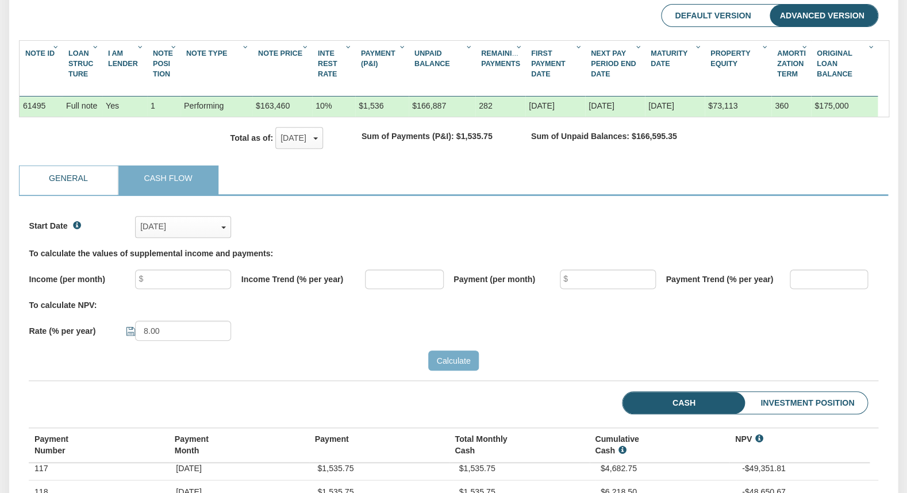
click at [81, 177] on link "General" at bounding box center [69, 180] width 98 height 29
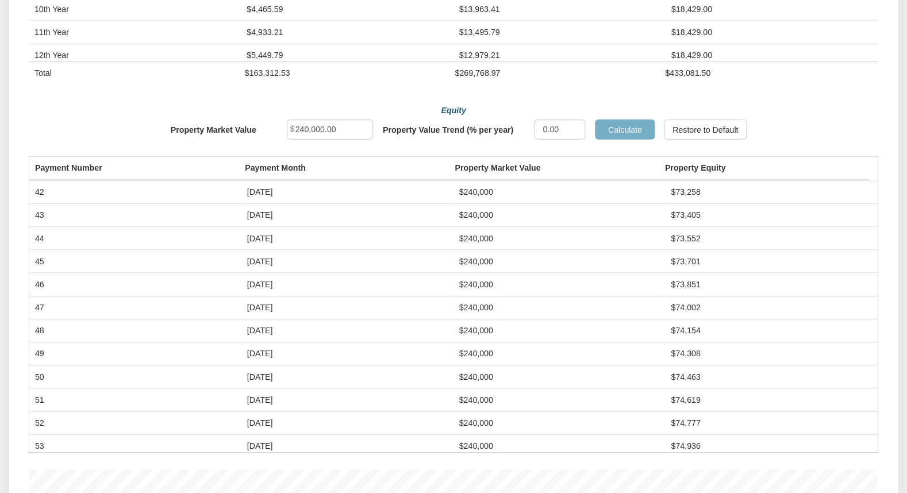
scroll to position [1240, 0]
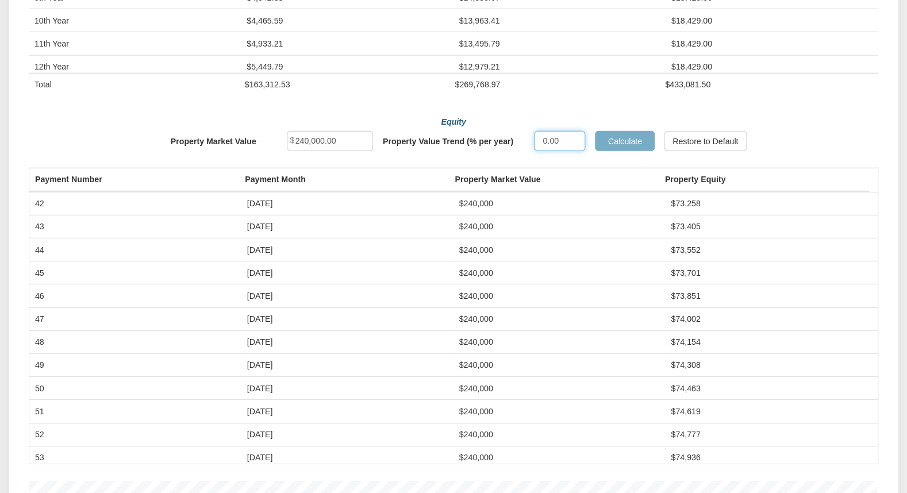
click at [567, 151] on input "0.00" at bounding box center [559, 141] width 51 height 20
type input "0"
type input "4.00"
click at [618, 151] on input "Calculate" at bounding box center [625, 141] width 60 height 20
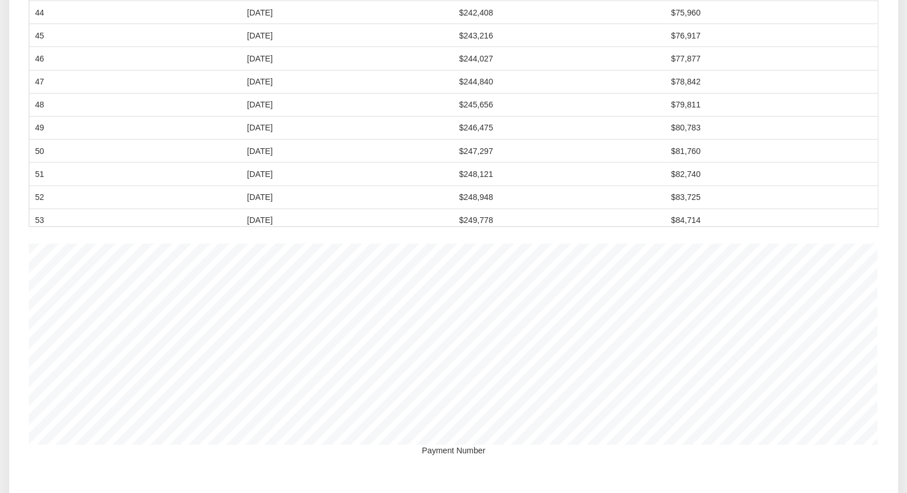
scroll to position [1516, 0]
